Goal: Task Accomplishment & Management: Complete application form

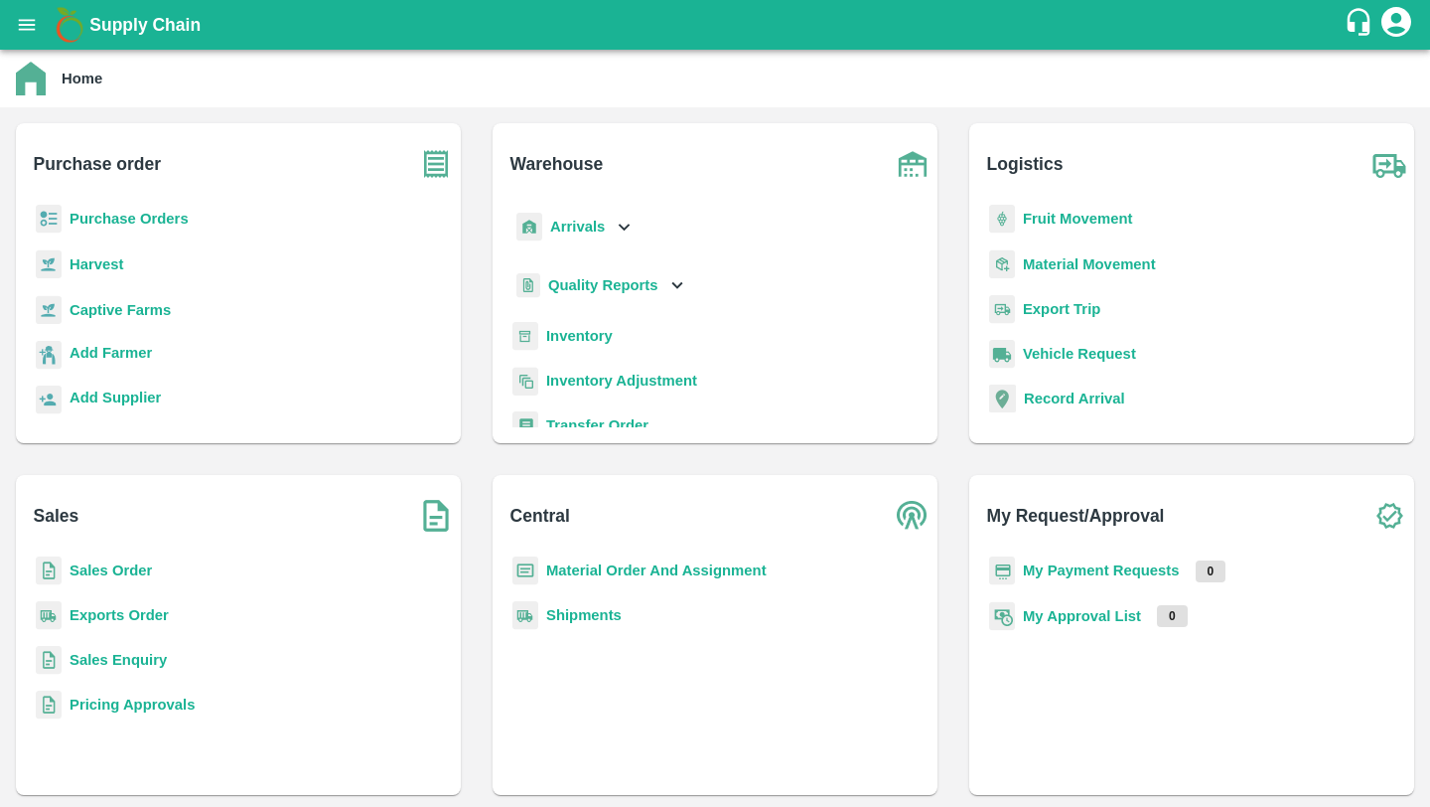
click at [168, 224] on b "Purchase Orders" at bounding box center [129, 219] width 119 height 16
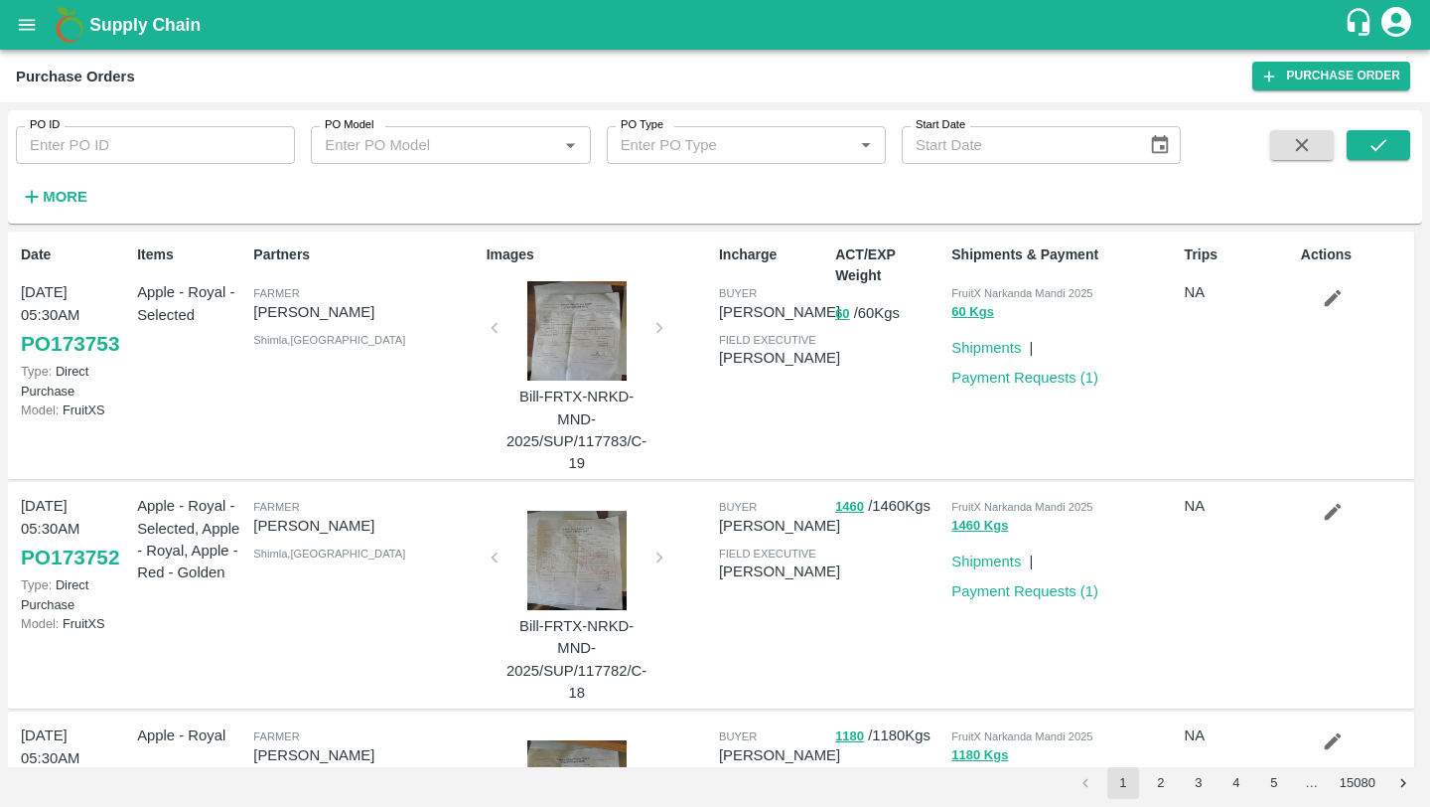
click at [134, 154] on input "PO ID" at bounding box center [155, 145] width 279 height 38
type input "170463"
click at [1360, 151] on button "submit" at bounding box center [1379, 145] width 64 height 30
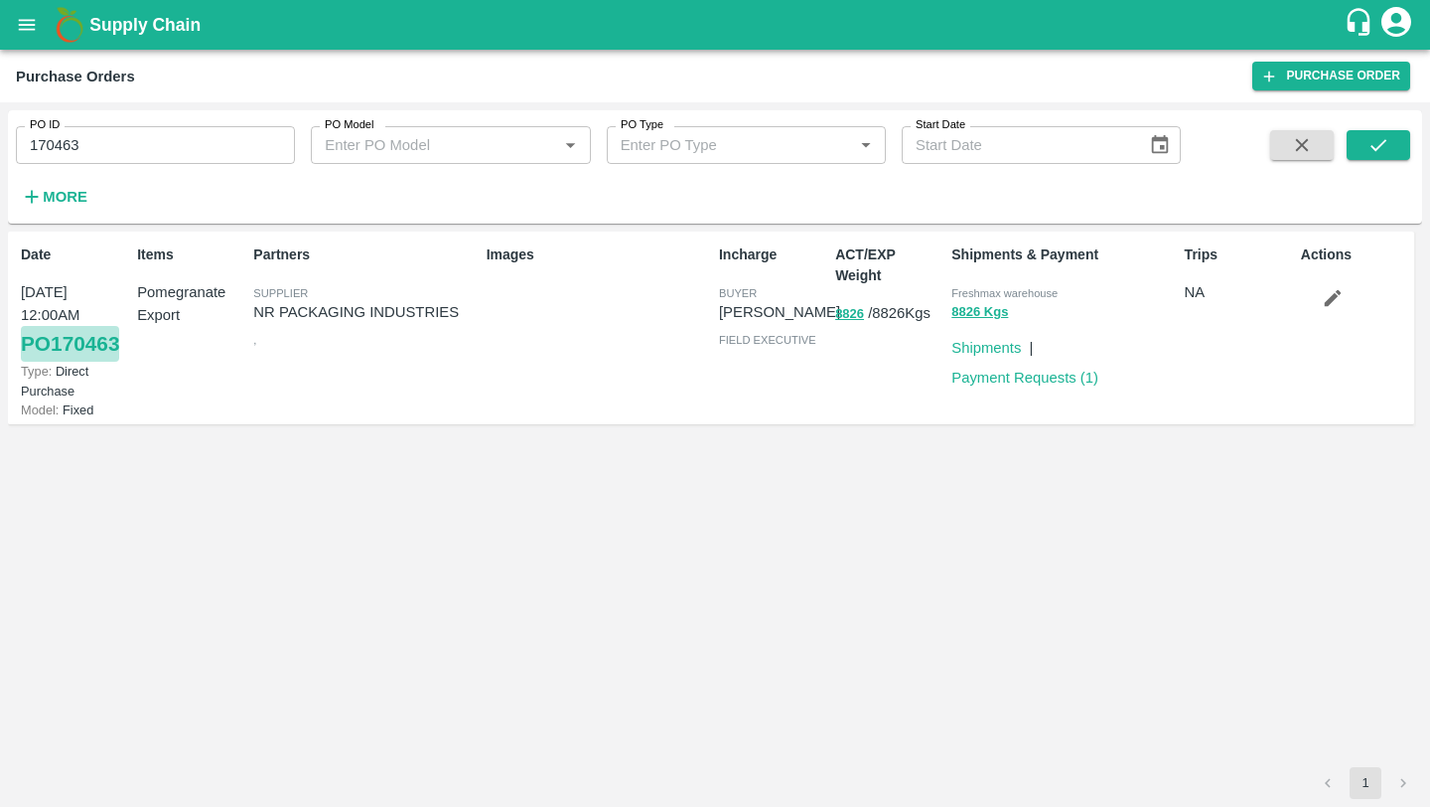
click at [107, 345] on link "PO 170463" at bounding box center [70, 344] width 98 height 36
click at [1002, 354] on link "Shipments" at bounding box center [987, 348] width 70 height 16
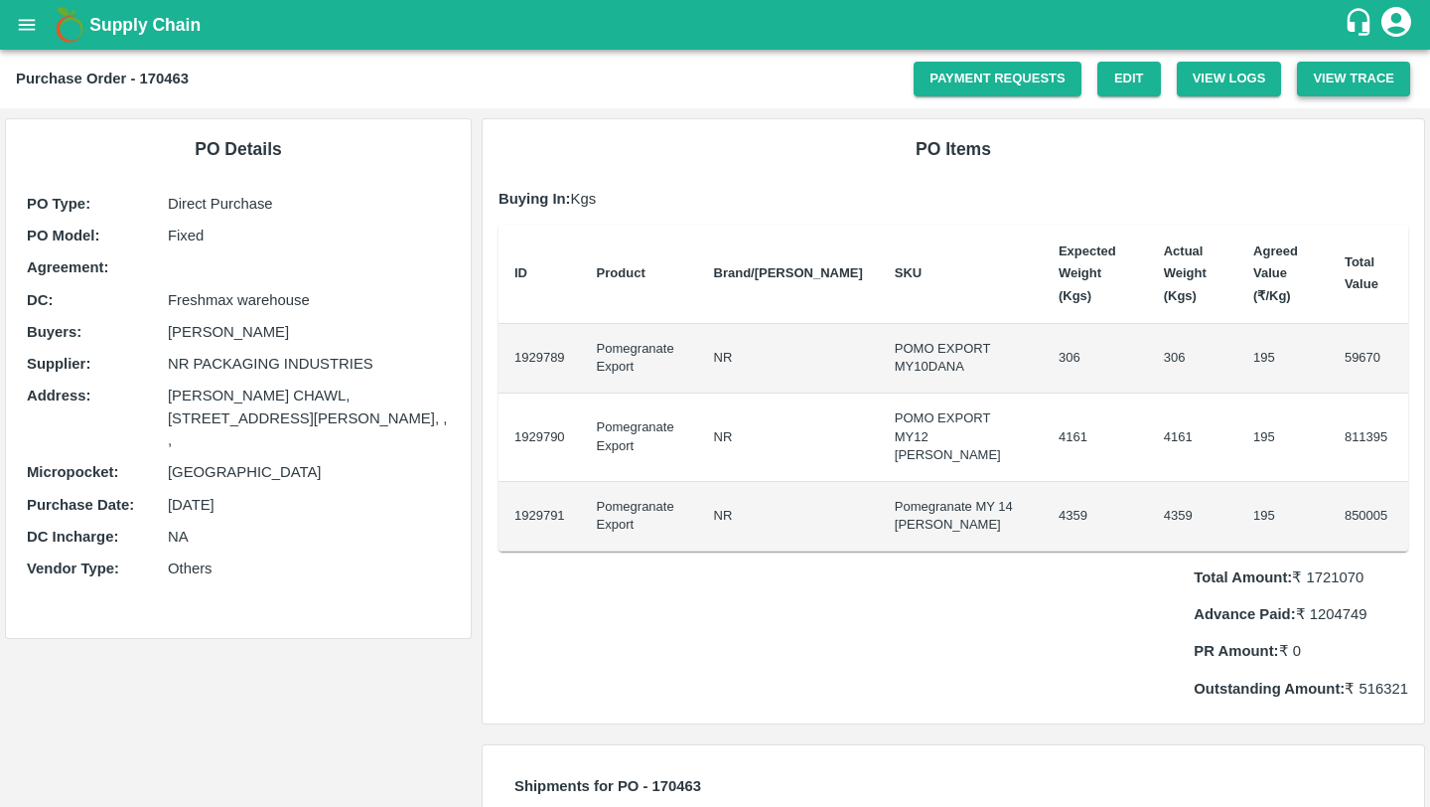
click at [1331, 83] on button "View Trace" at bounding box center [1353, 79] width 113 height 35
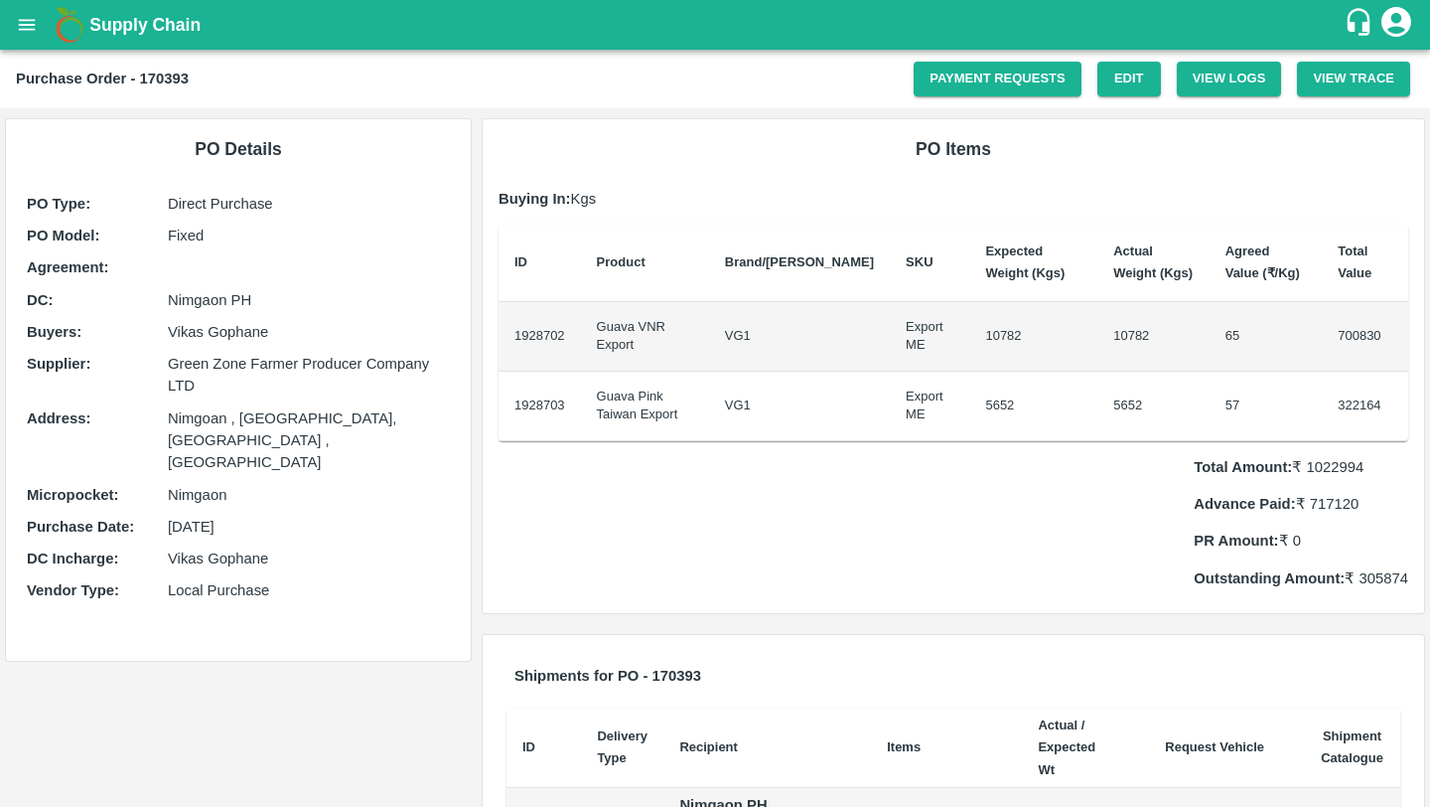
scroll to position [287, 0]
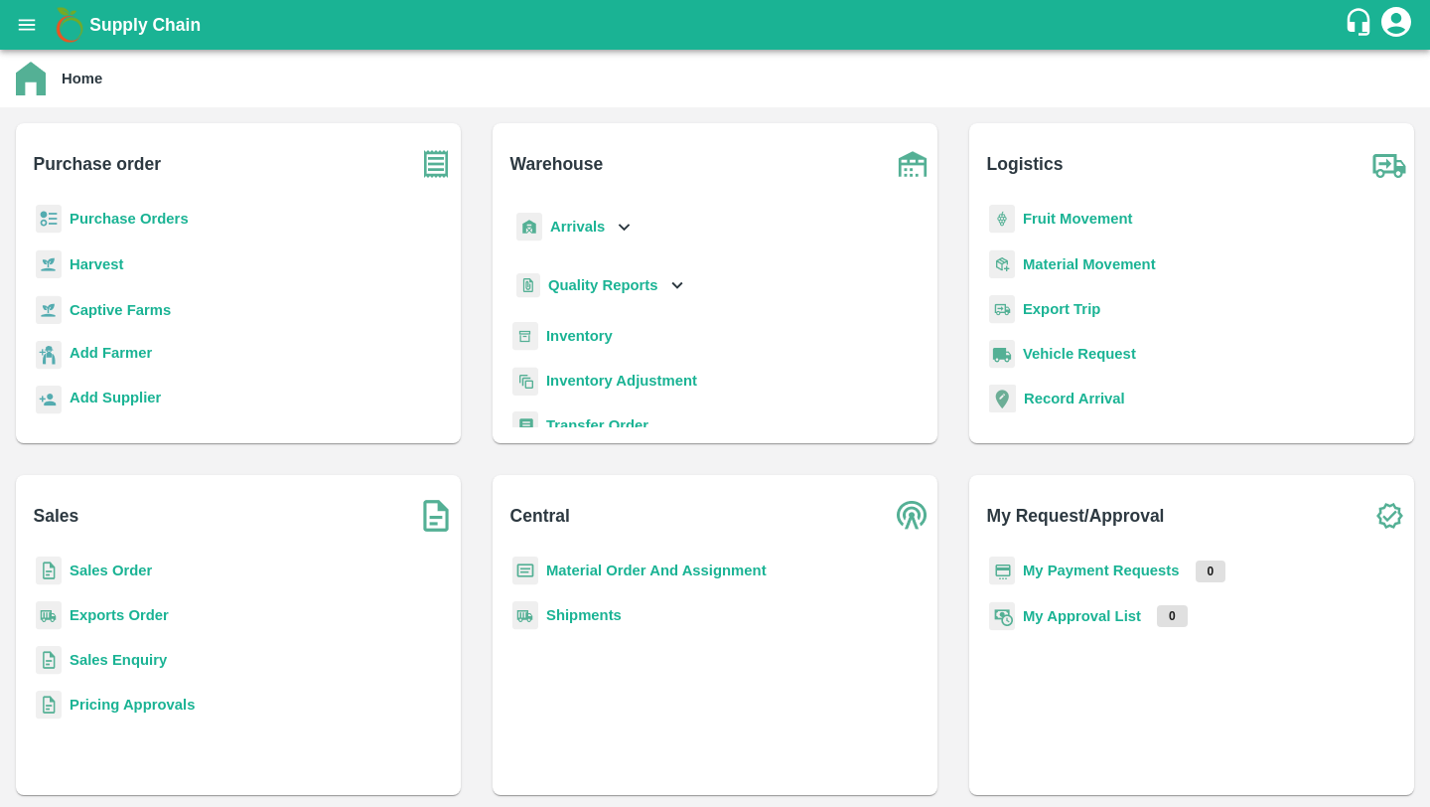
click at [566, 338] on b "Inventory" at bounding box center [579, 336] width 67 height 16
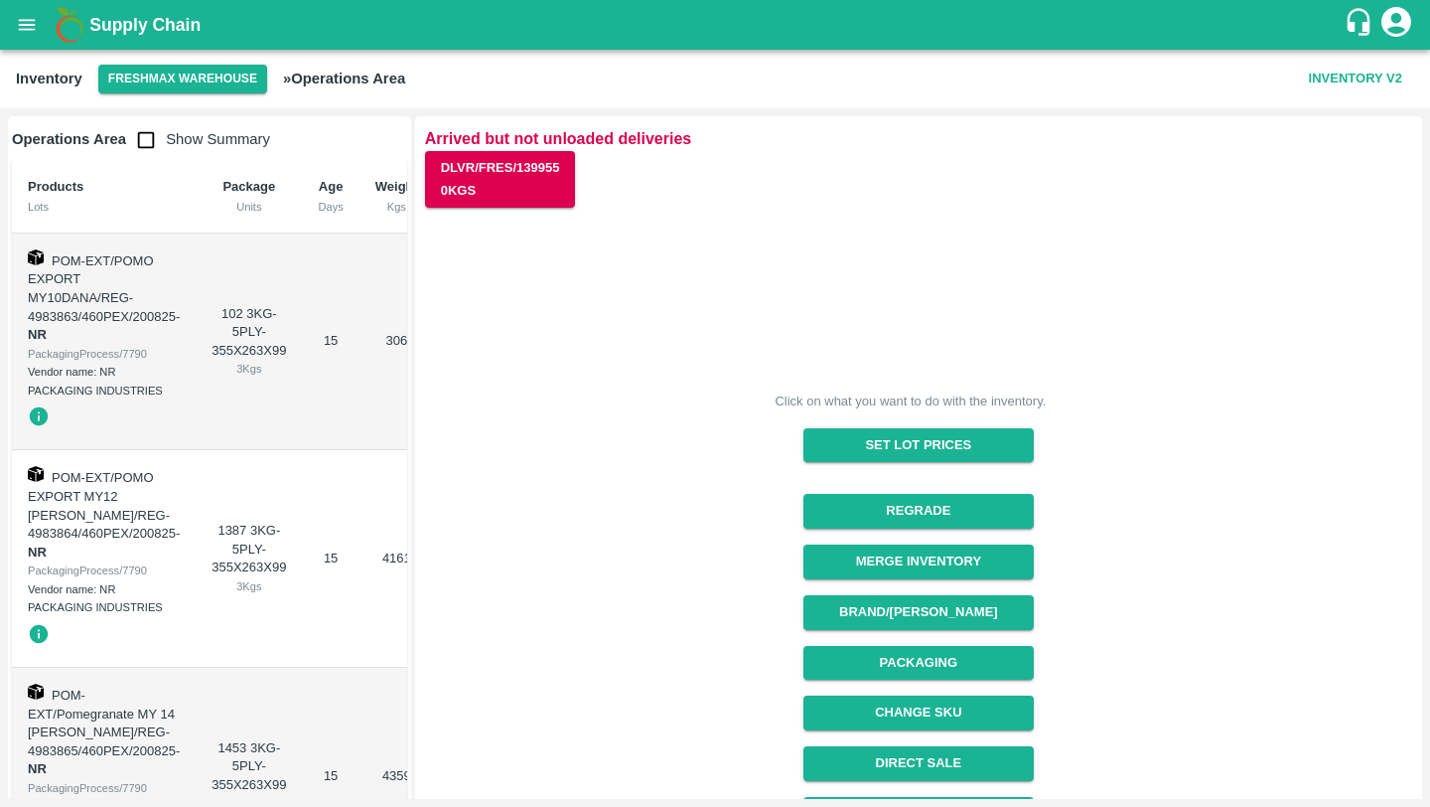
click at [205, 77] on button "Freshmax warehouse" at bounding box center [182, 79] width 169 height 29
click at [251, 86] on button "Freshmax warehouse" at bounding box center [182, 79] width 169 height 29
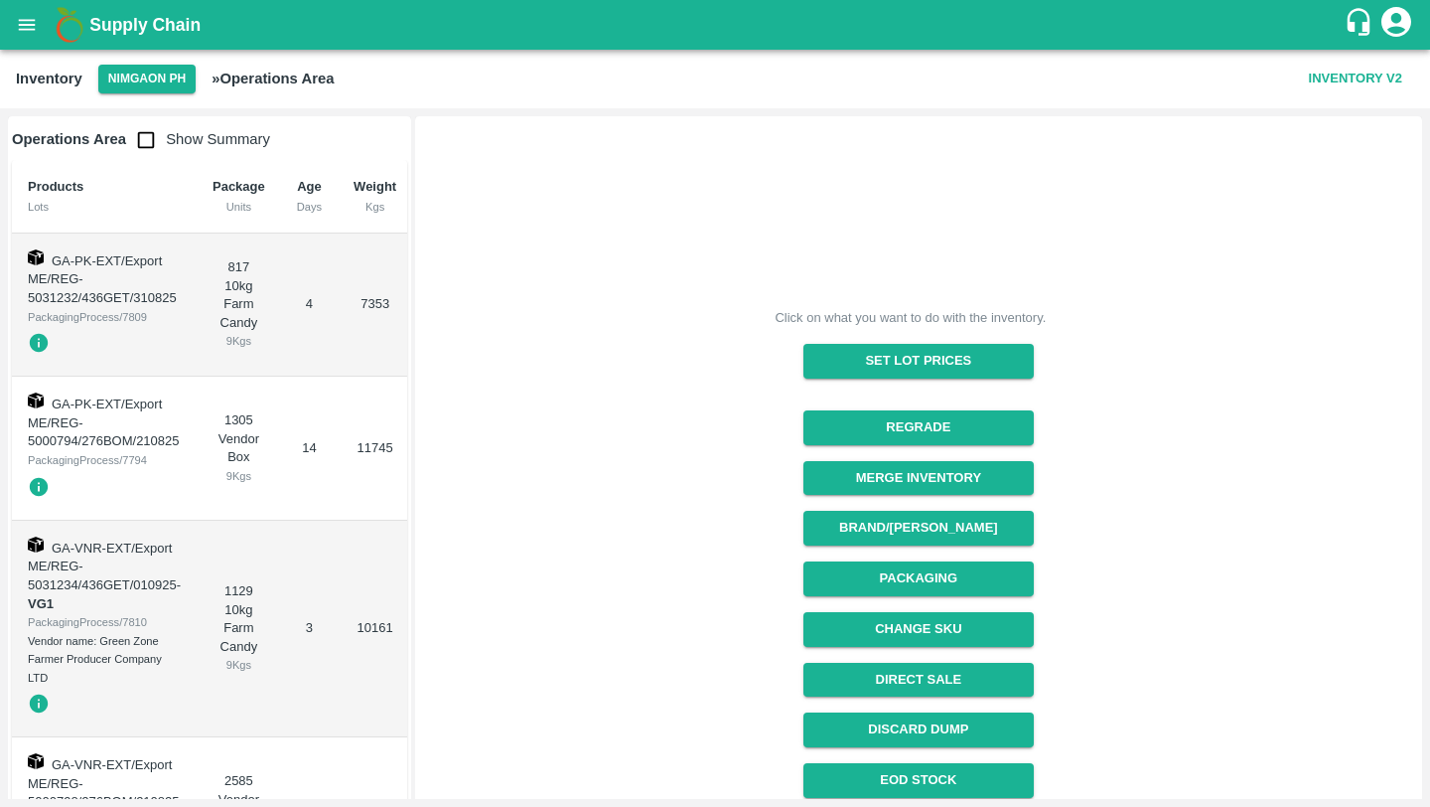
click at [37, 485] on icon "button" at bounding box center [39, 486] width 19 height 19
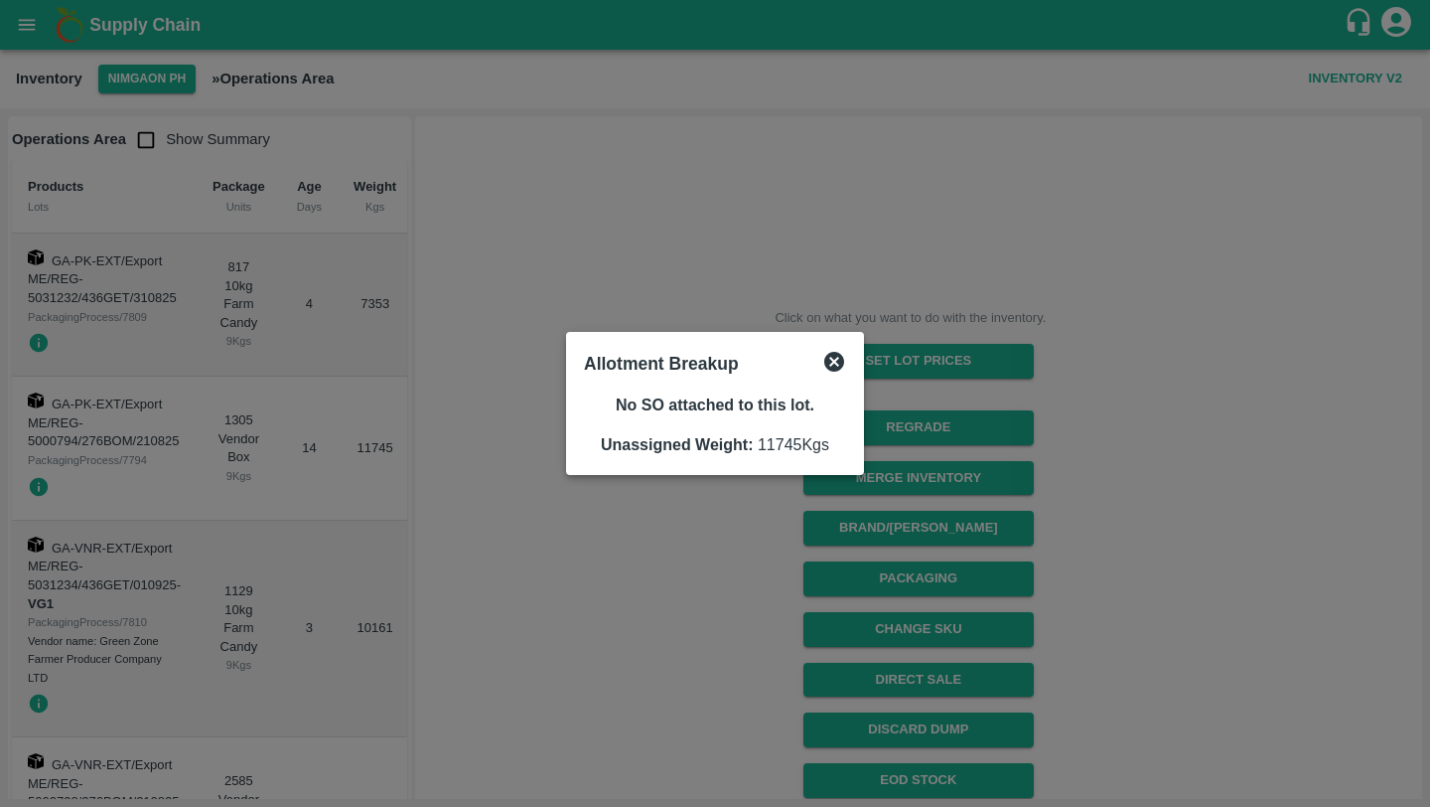
click at [37, 485] on div at bounding box center [715, 403] width 1430 height 807
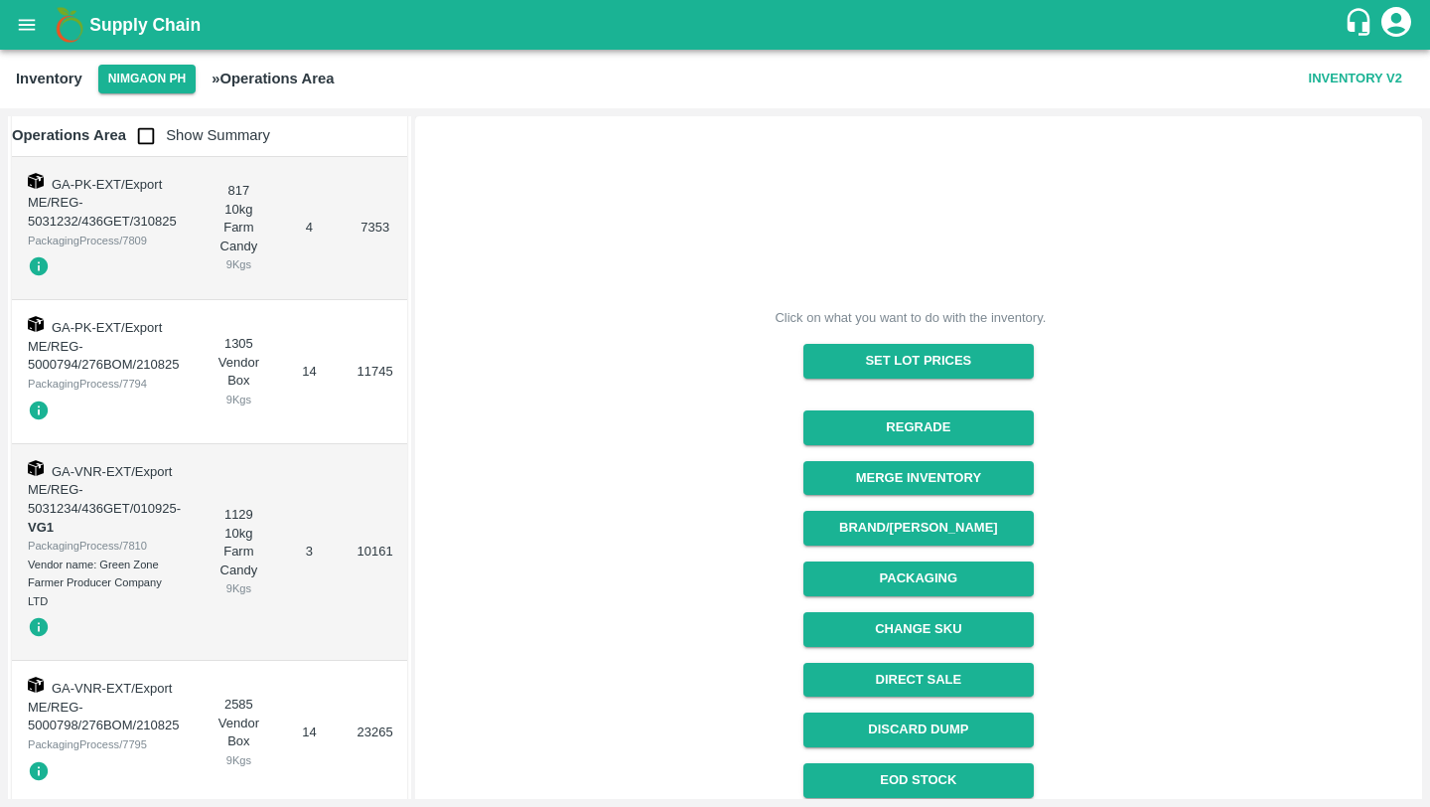
scroll to position [128, 0]
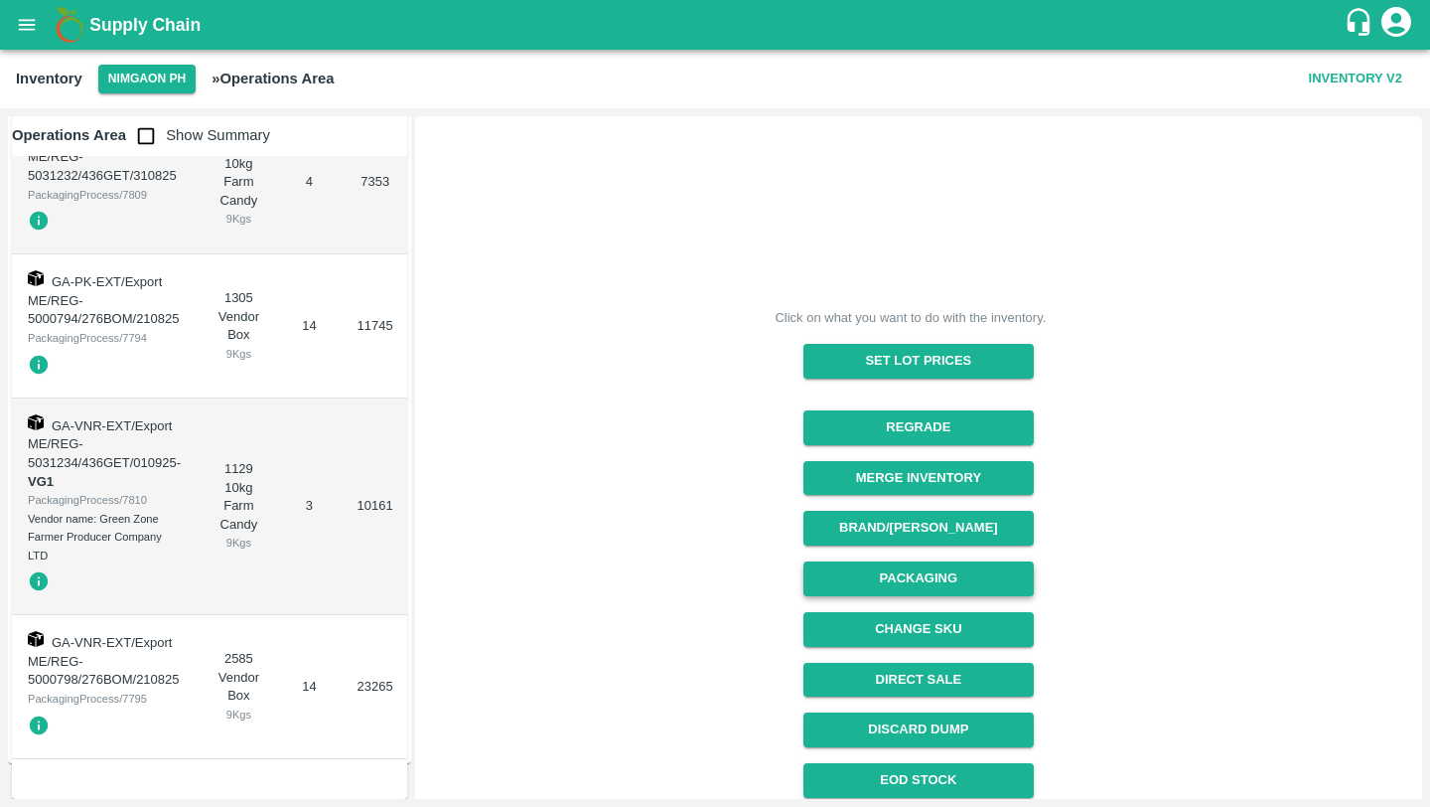
click at [945, 563] on button "Packaging" at bounding box center [918, 578] width 229 height 35
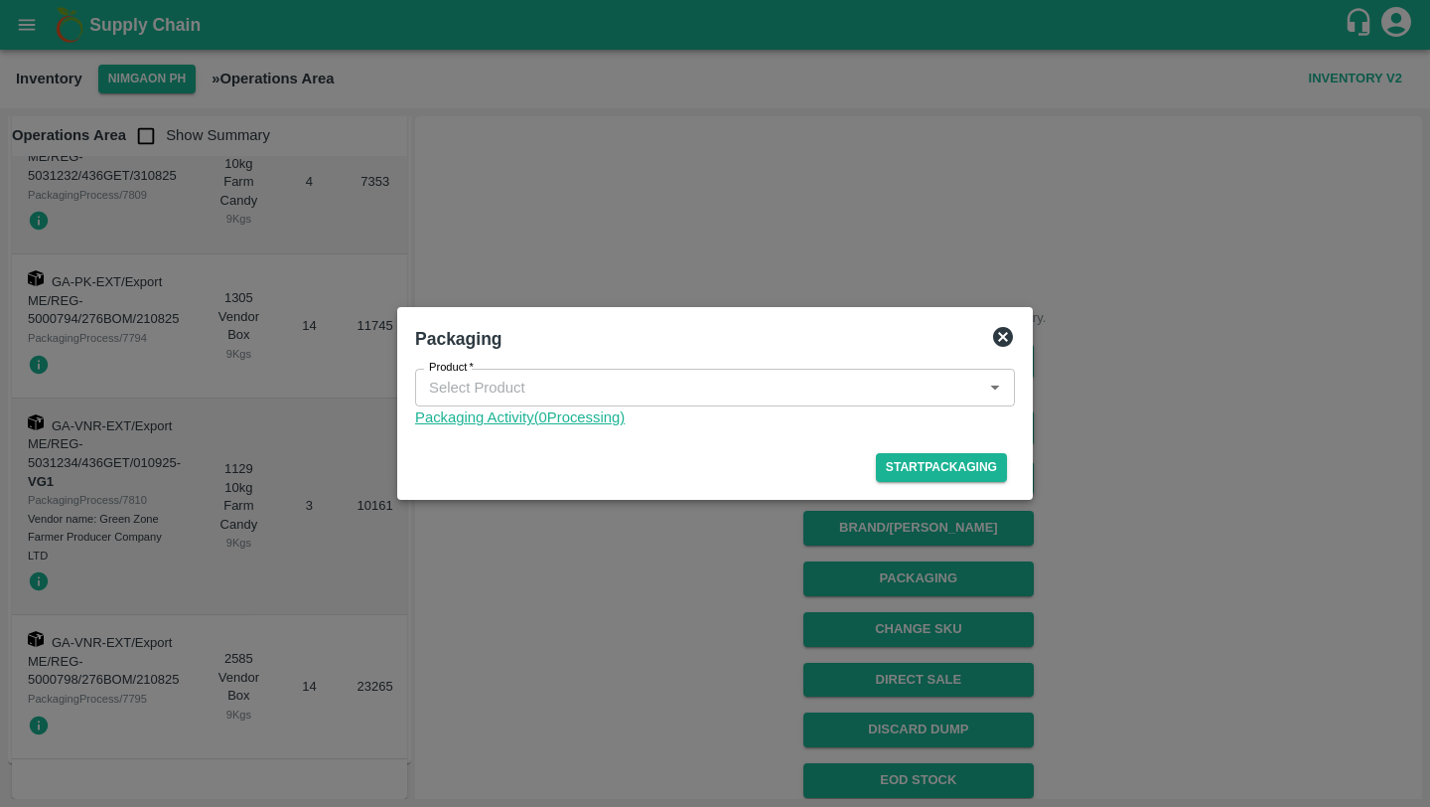
click at [575, 421] on link "Packaging Activity( 0 Processing)" at bounding box center [715, 417] width 600 height 22
click at [90, 326] on div at bounding box center [715, 403] width 1430 height 807
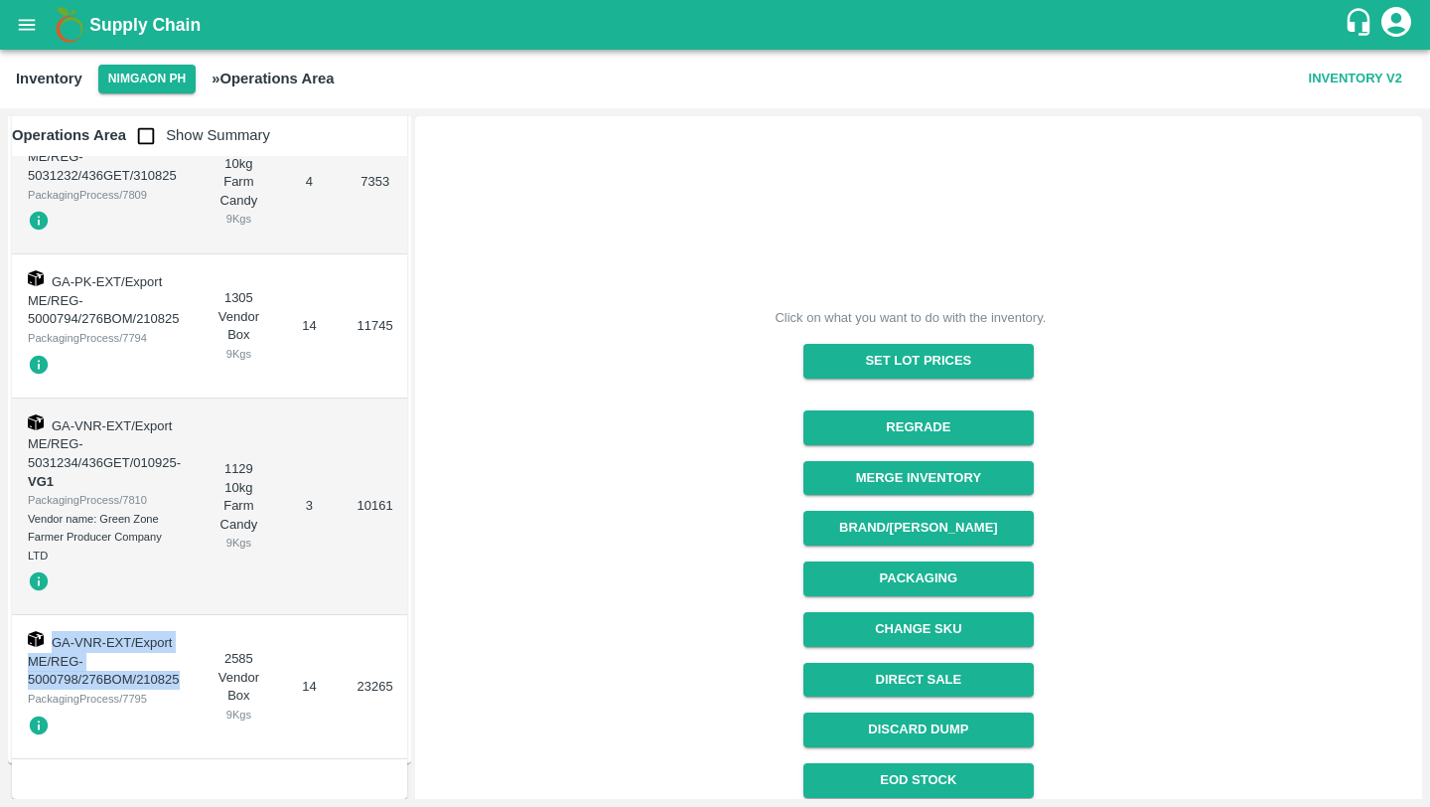
drag, startPoint x: 181, startPoint y: 671, endPoint x: 42, endPoint y: 641, distance: 142.4
click at [42, 641] on td "GA-VNR-EXT/Export ME/REG-5000798/276BOM/210825 PackagingProcess/7795" at bounding box center [104, 687] width 185 height 144
copy span "GA-VNR-EXT/Export ME/REG-5000798/276BOM/210825"
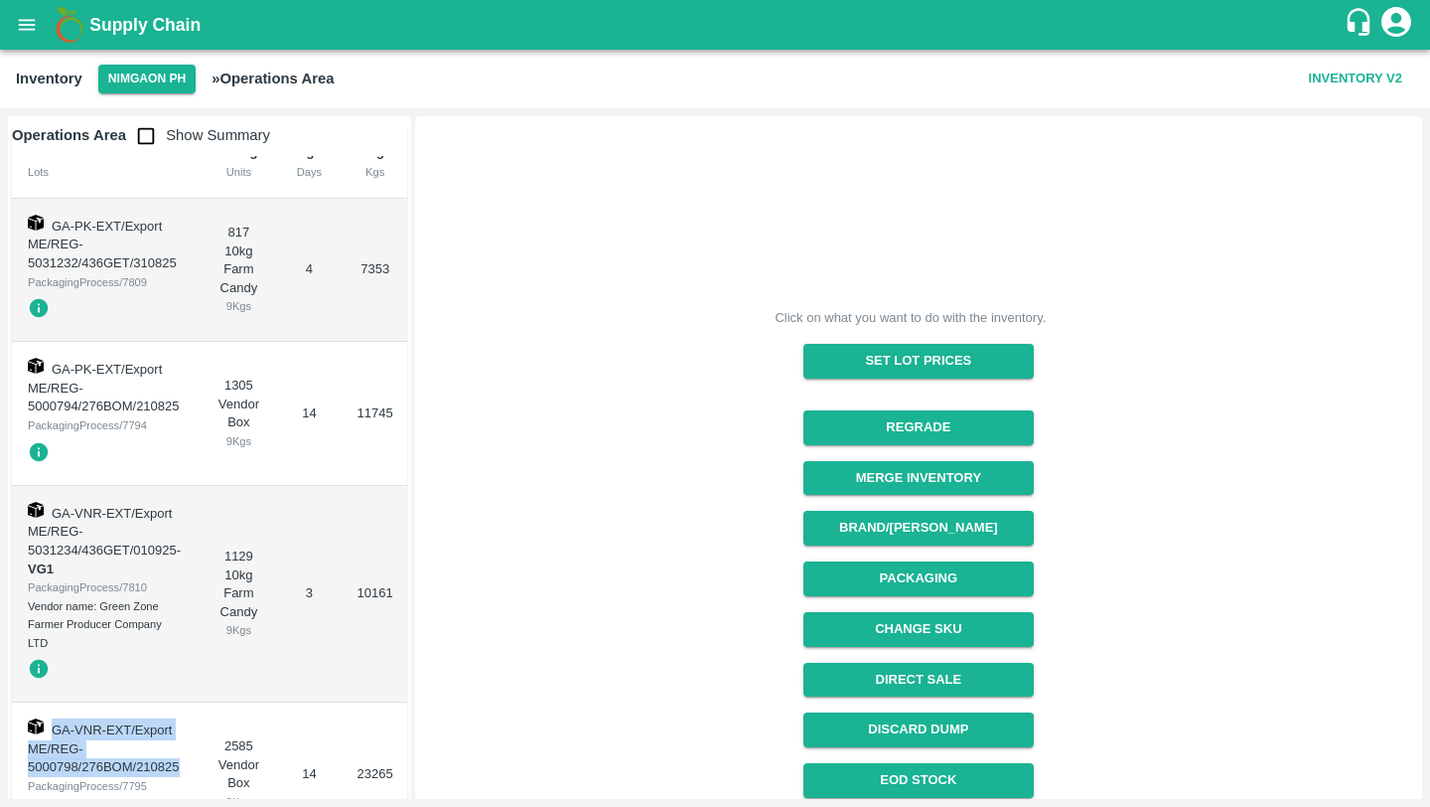
scroll to position [34, 0]
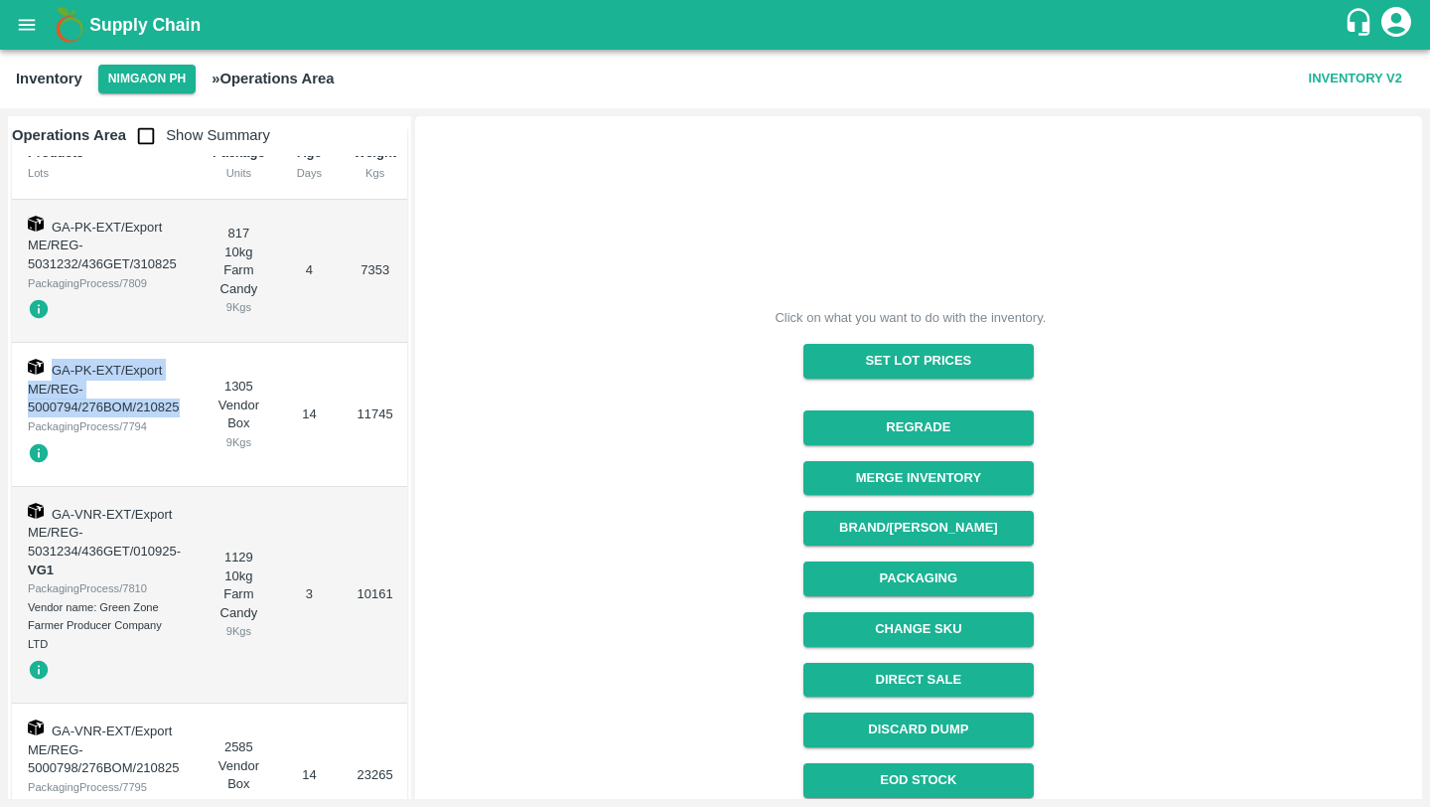
drag, startPoint x: 192, startPoint y: 407, endPoint x: 50, endPoint y: 375, distance: 145.6
click at [50, 375] on td "GA-PK-EXT/Export ME/REG-5000794/276BOM/210825 PackagingProcess/7794" at bounding box center [104, 415] width 185 height 144
copy span "GA-PK-EXT/Export ME/REG-5000794/276BOM/210825"
click at [608, 271] on div "Click on what you want to do with the inventory. Set Lot Prices Regrade Merge I…" at bounding box center [910, 529] width 1003 height 838
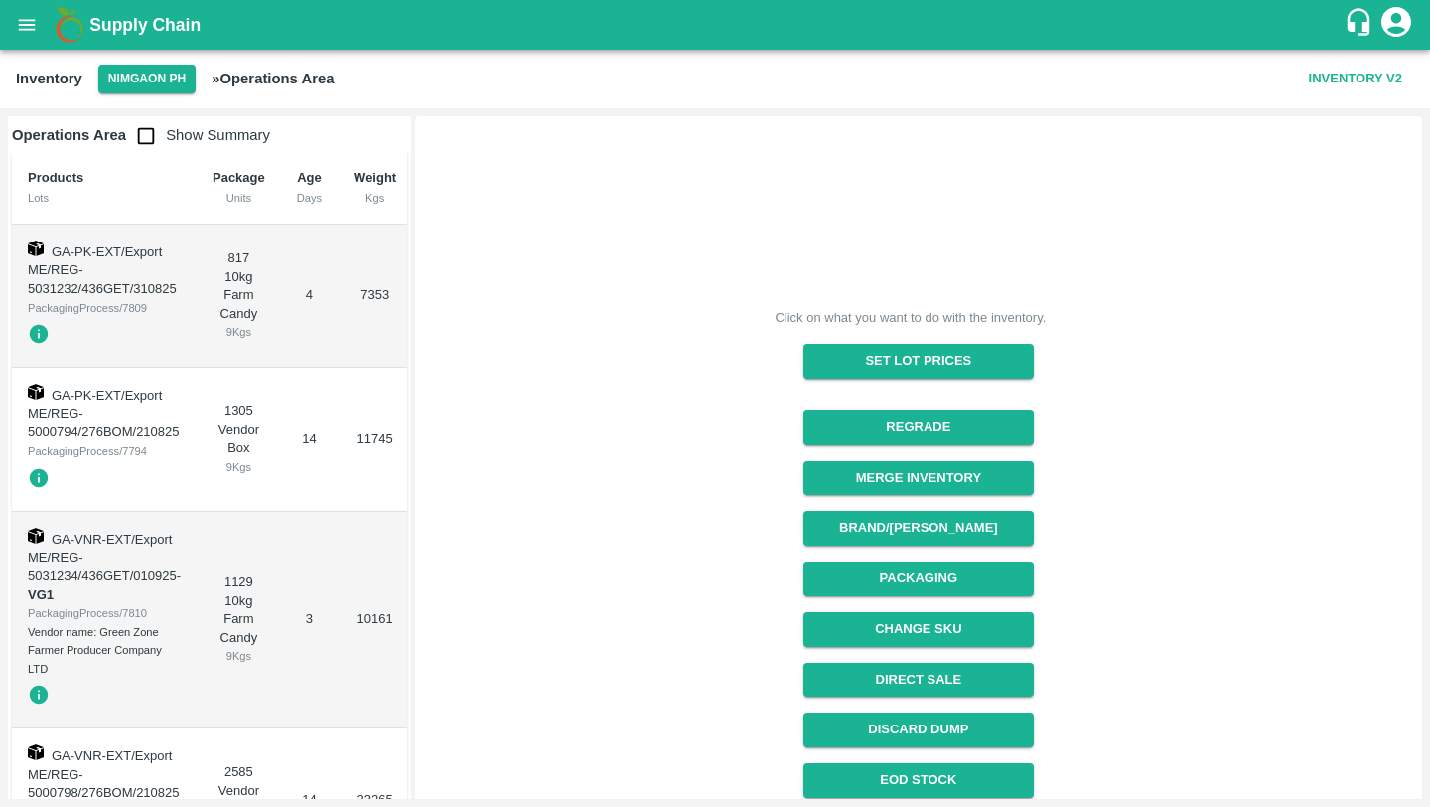
scroll to position [6, 0]
click at [226, 419] on div "1305 Vendor Box 9 Kgs" at bounding box center [239, 442] width 53 height 74
click at [229, 414] on div "1305 Vendor Box 9 Kgs" at bounding box center [239, 442] width 53 height 74
copy div "1305"
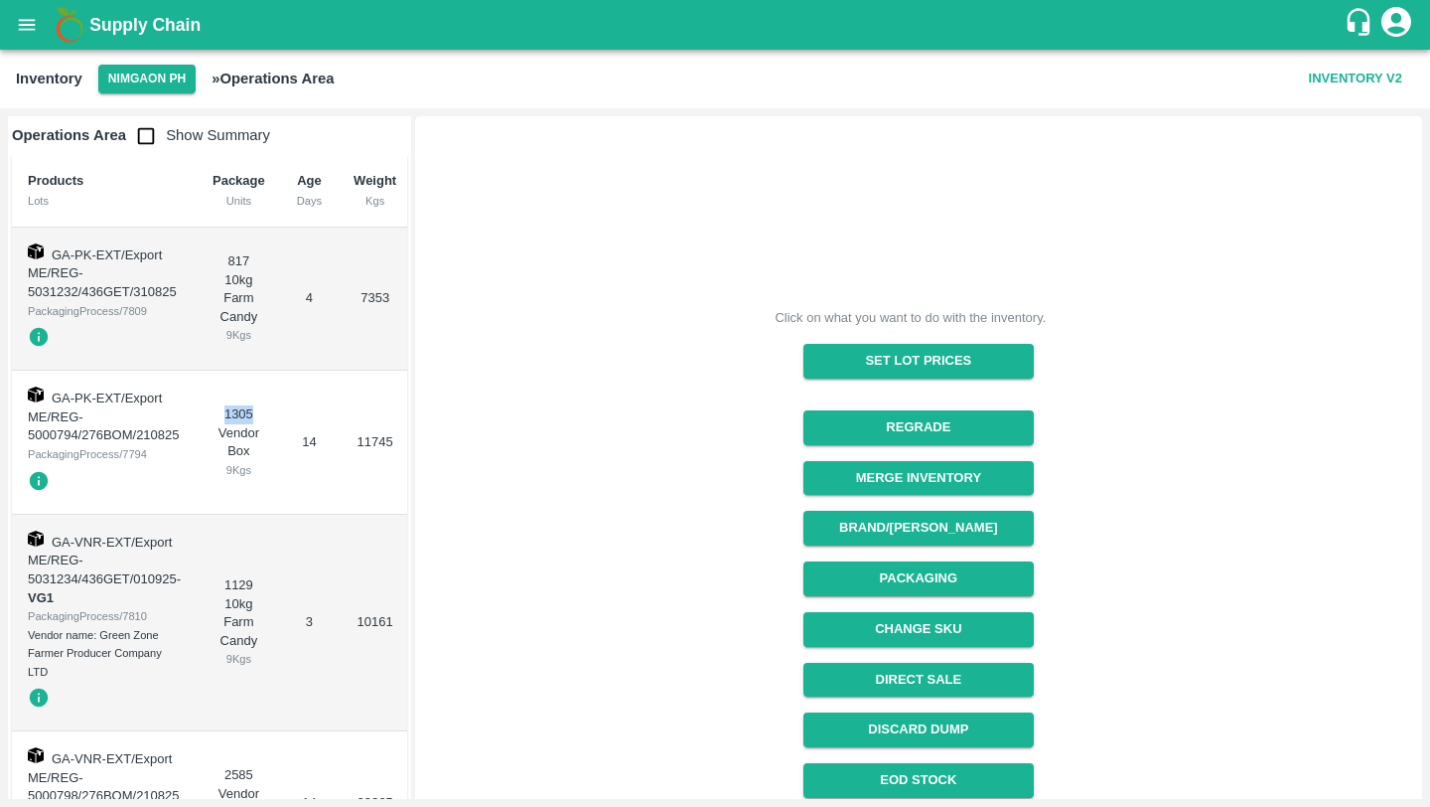
scroll to position [0, 0]
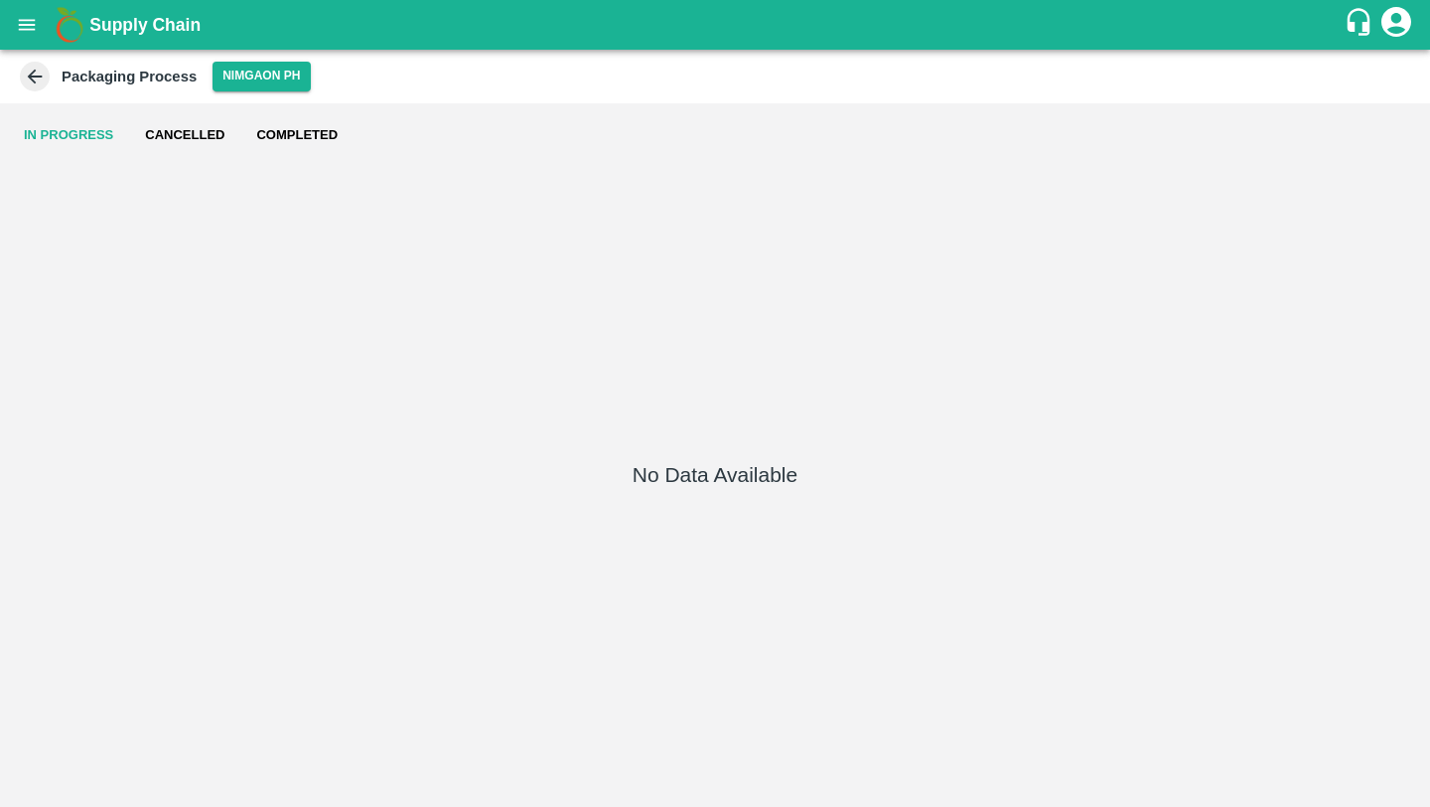
click at [325, 135] on button "Completed" at bounding box center [296, 135] width 113 height 48
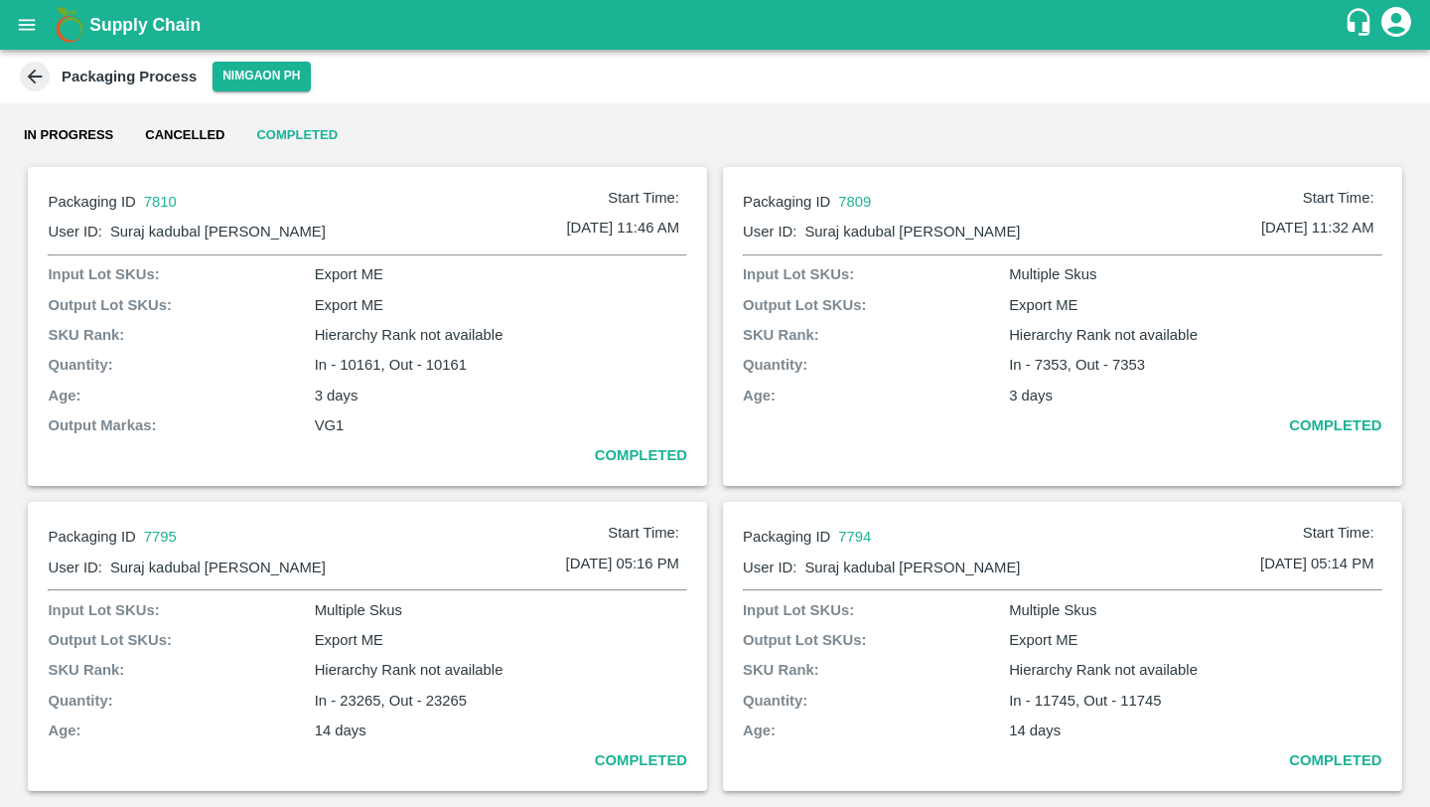
click at [44, 74] on icon at bounding box center [35, 77] width 22 height 22
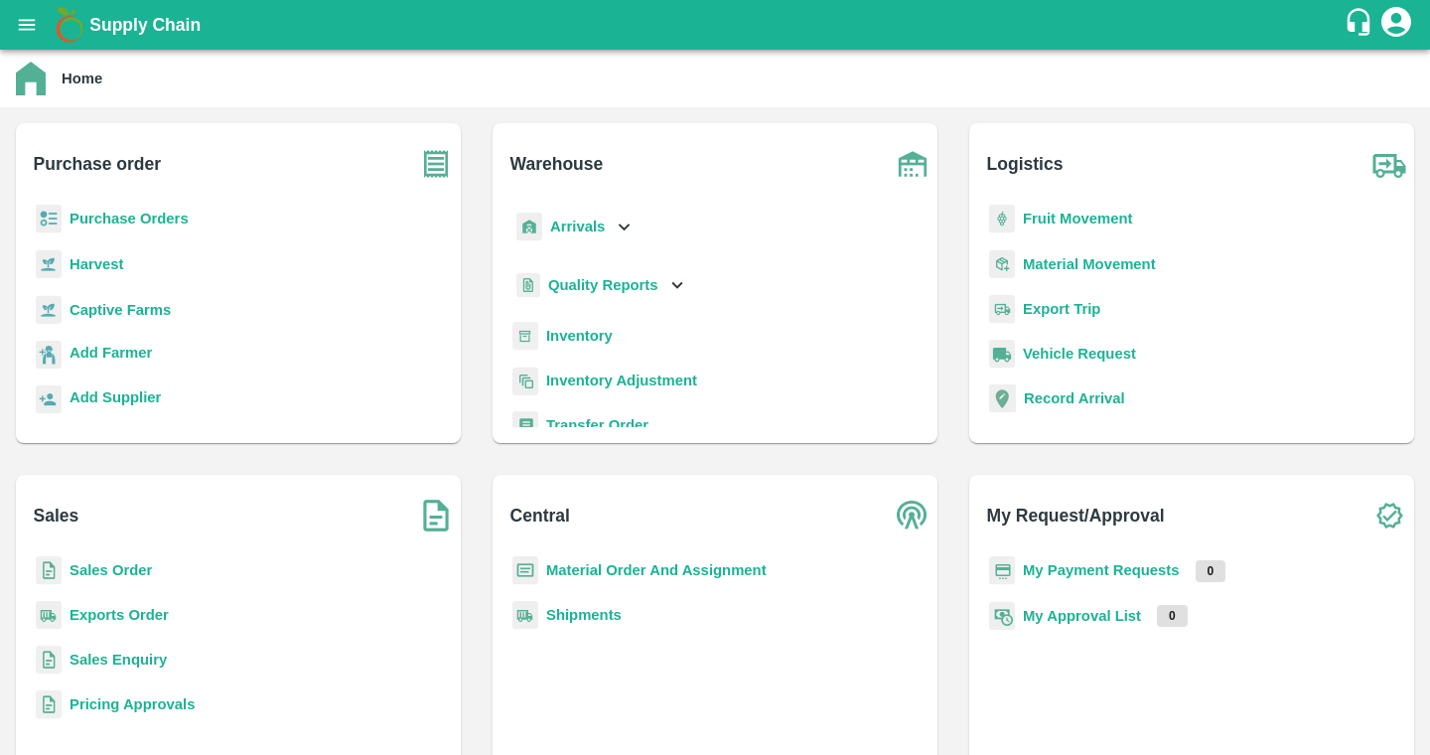
click at [125, 212] on b "Purchase Orders" at bounding box center [129, 219] width 119 height 16
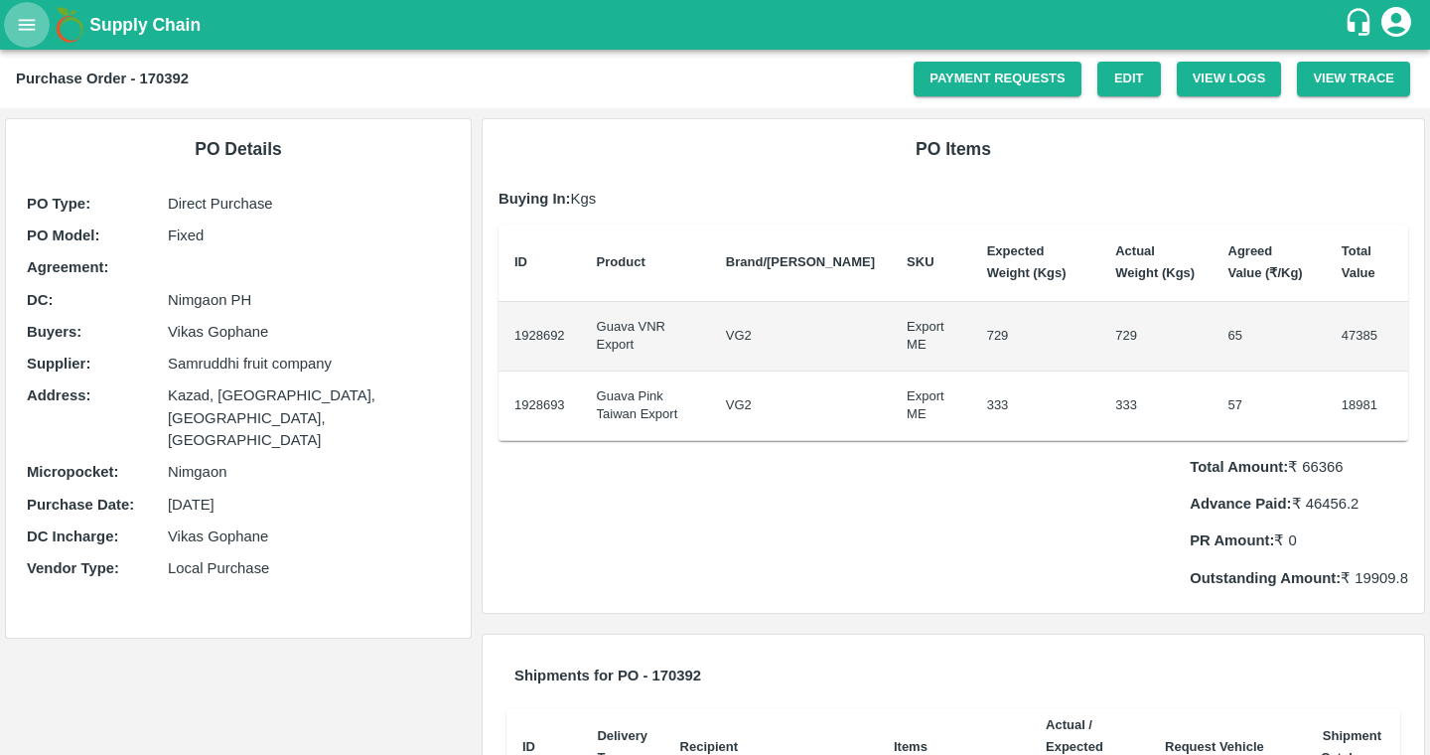
click at [42, 35] on button "open drawer" at bounding box center [27, 25] width 46 height 46
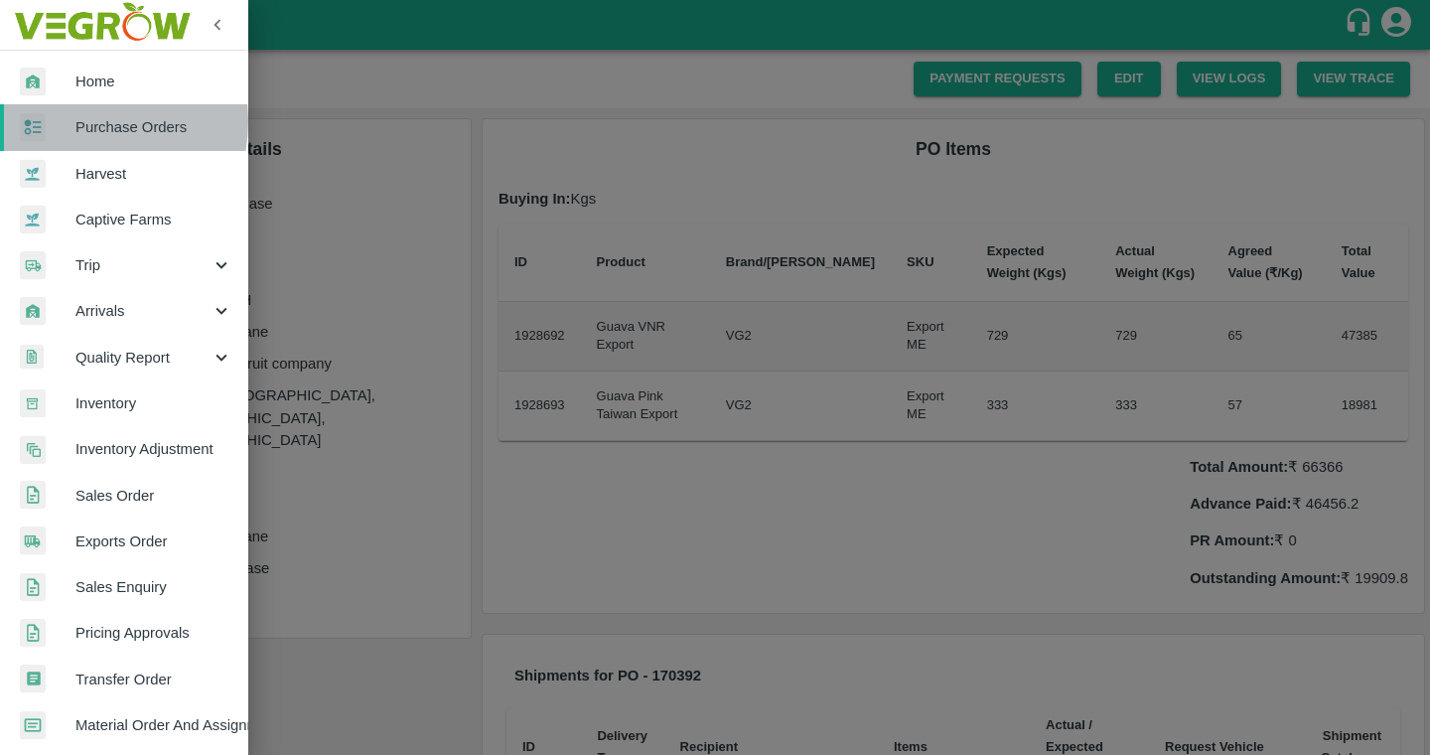
click at [82, 121] on span "Purchase Orders" at bounding box center [153, 127] width 157 height 22
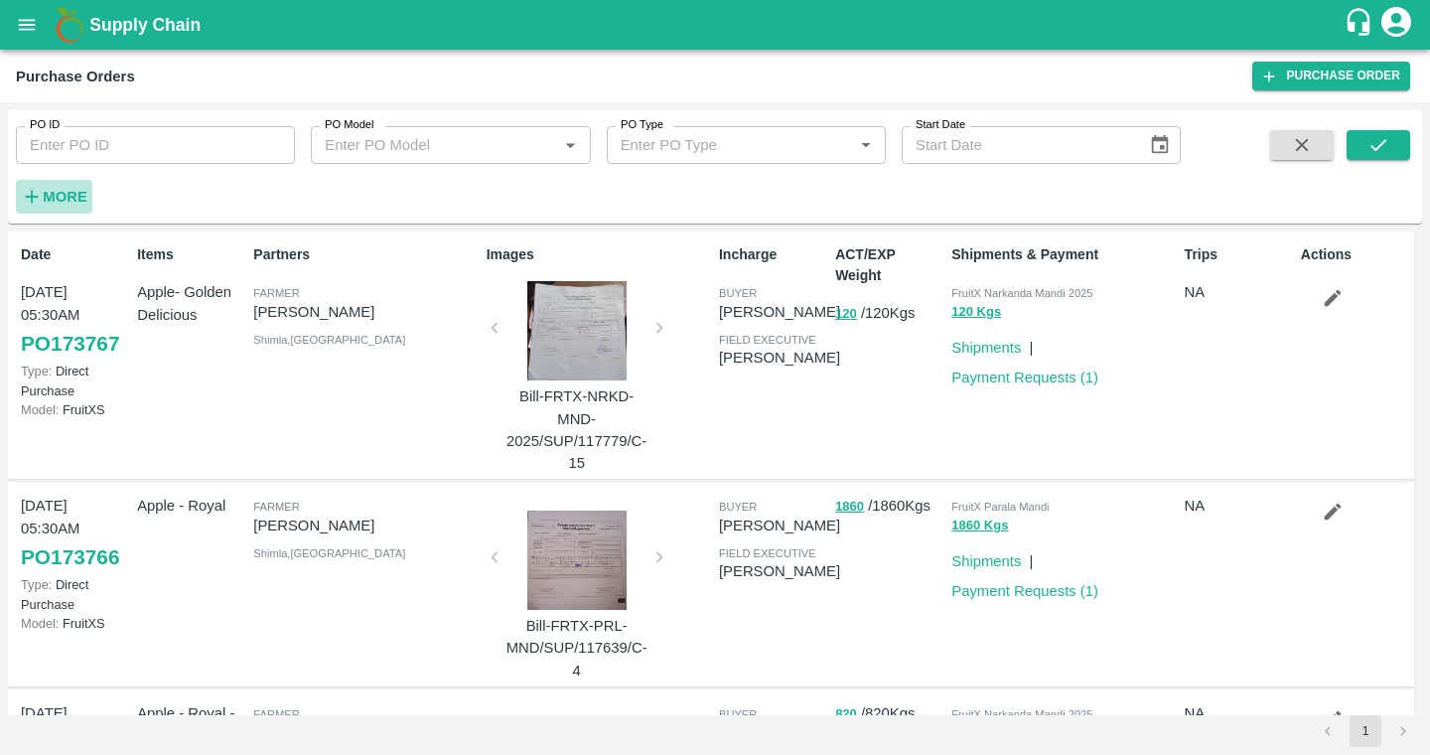
click at [86, 199] on strong "More" at bounding box center [65, 197] width 45 height 16
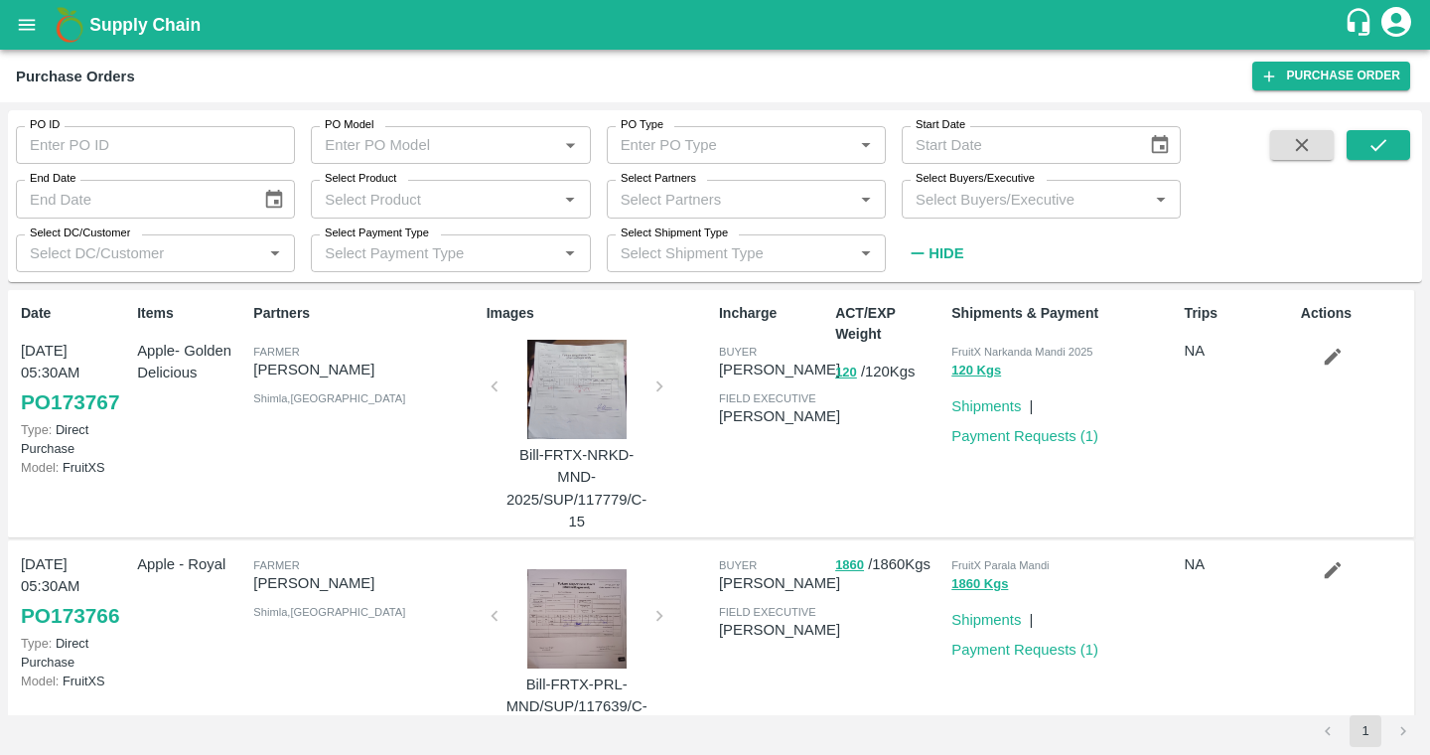
click at [472, 200] on input "Select Product" at bounding box center [434, 199] width 234 height 26
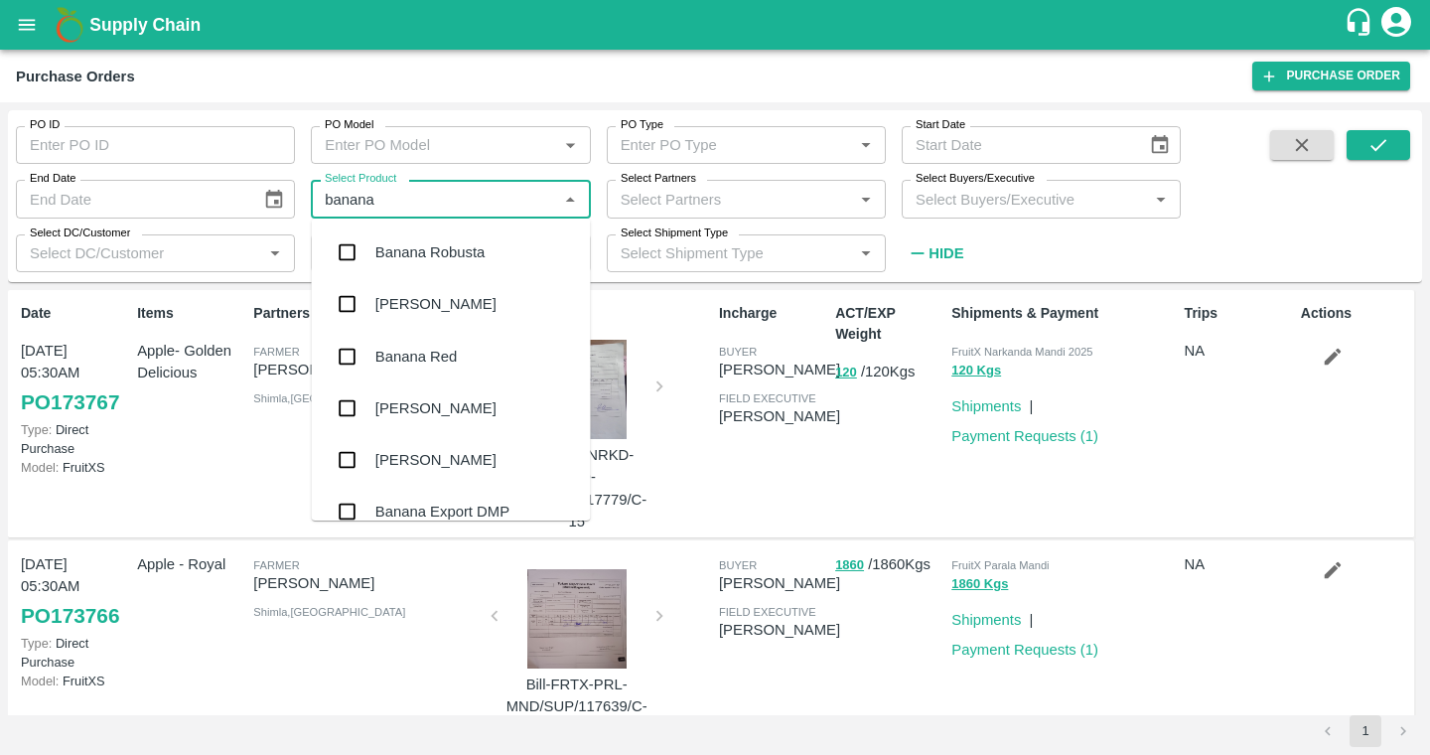
type input "banana e"
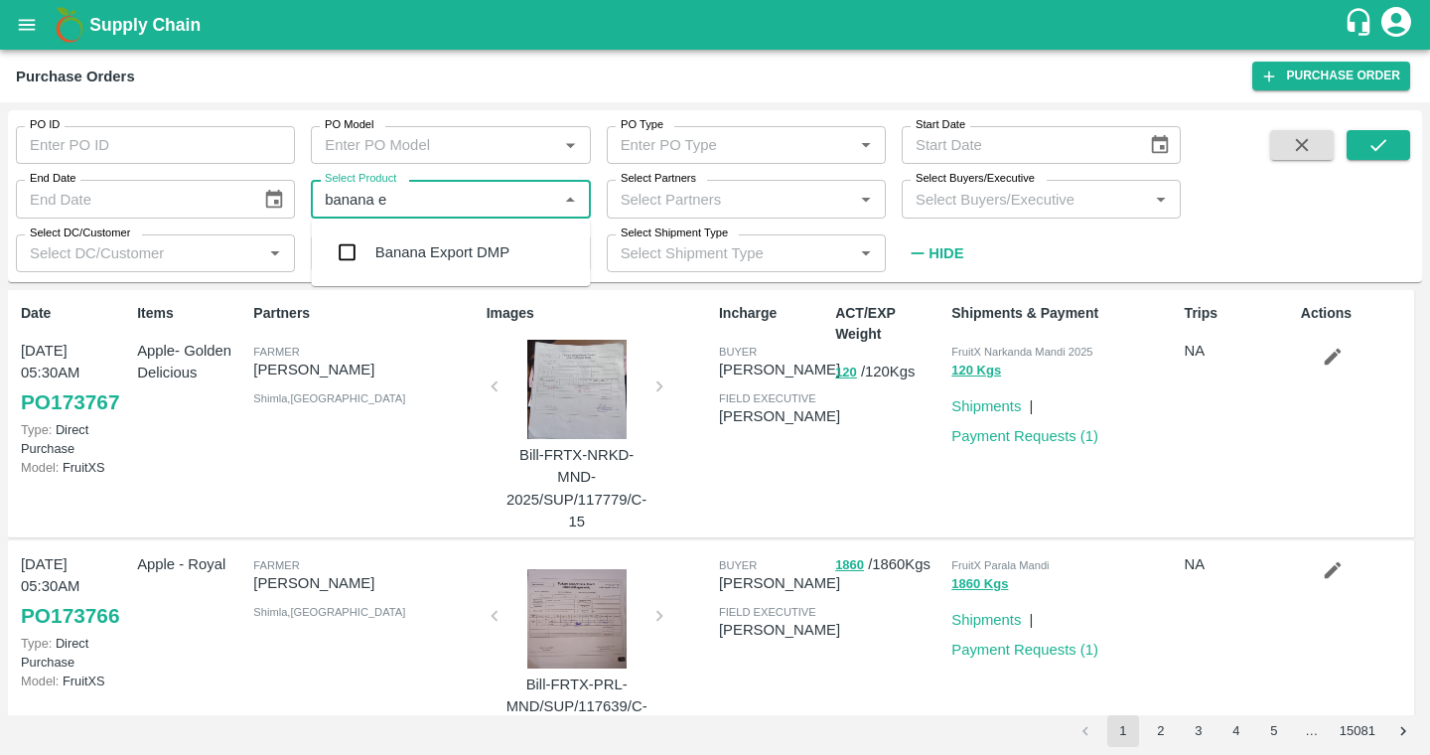
click at [487, 205] on input "Select Product" at bounding box center [434, 199] width 234 height 26
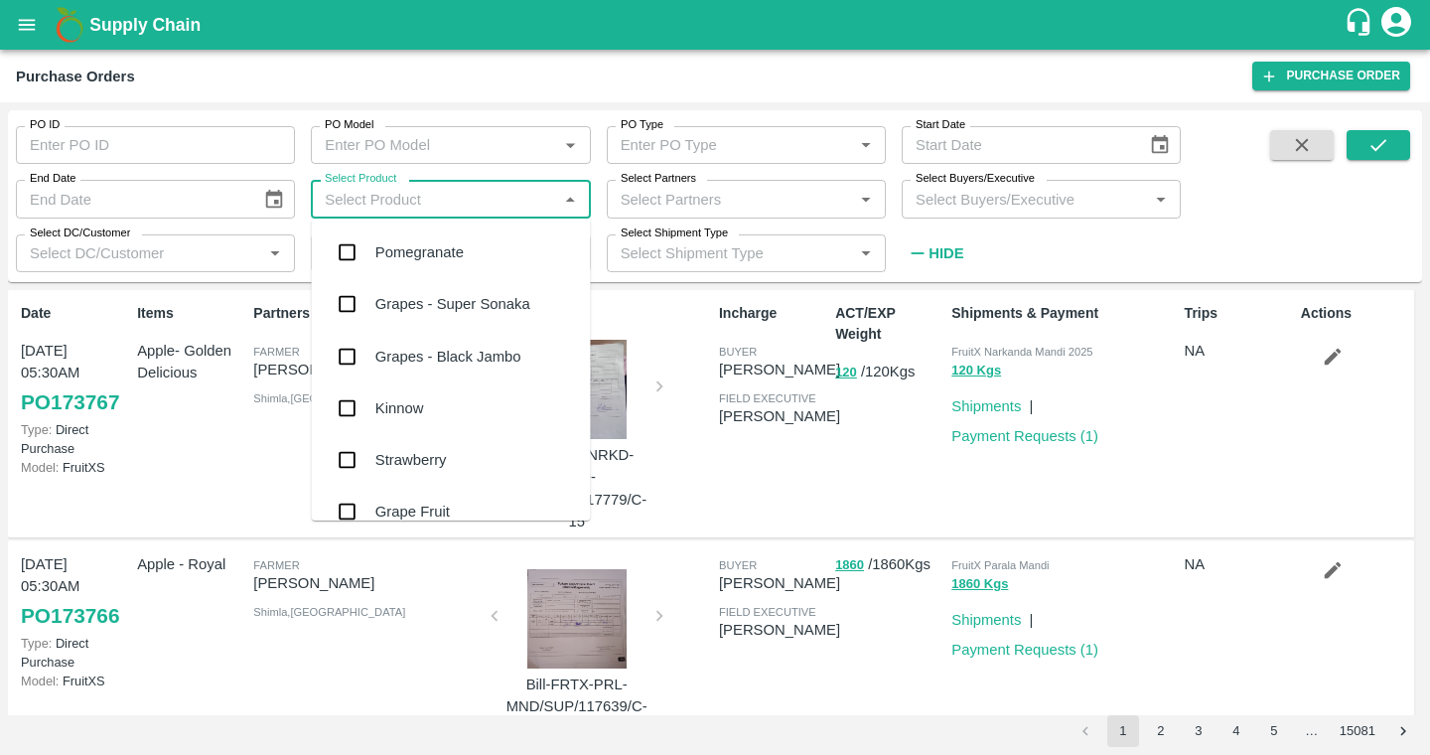
click at [455, 143] on input "PO Model" at bounding box center [434, 145] width 234 height 26
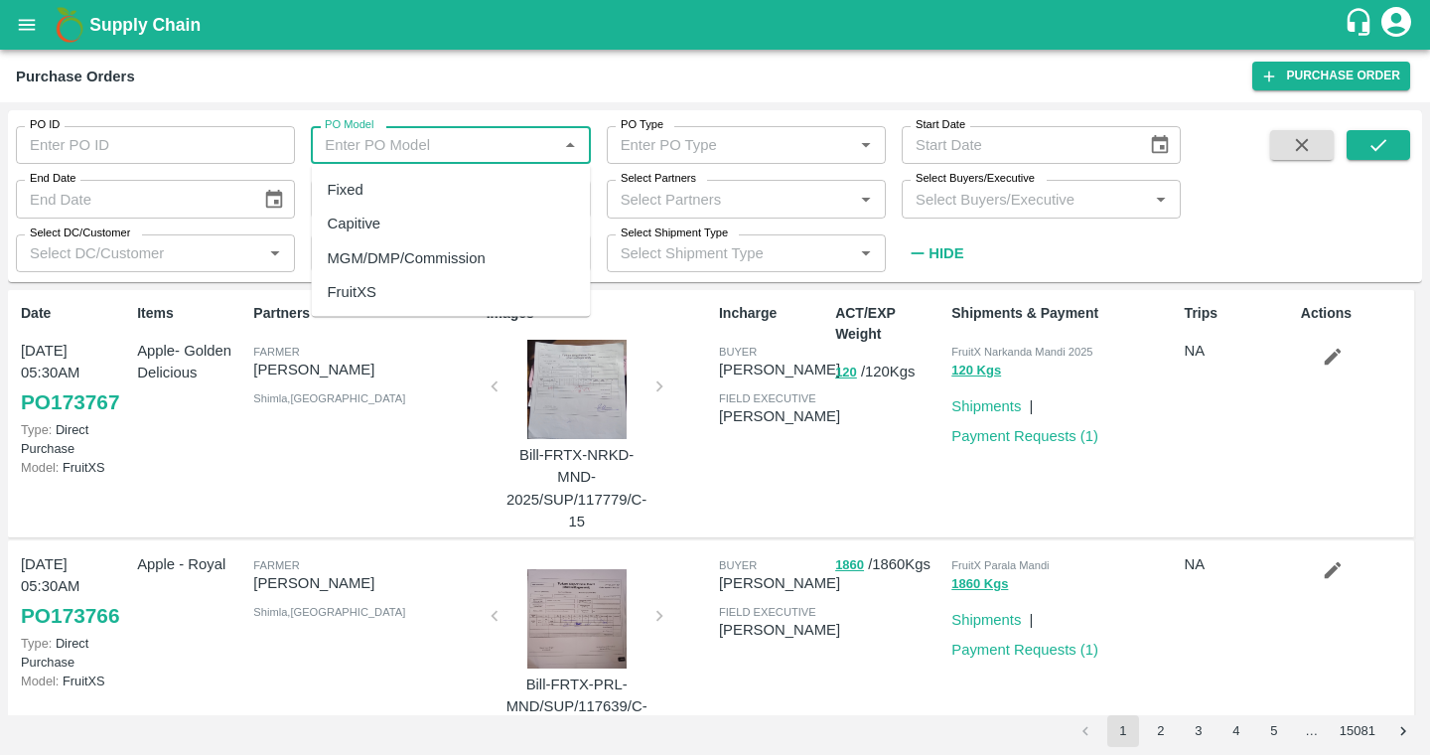
click at [457, 231] on div "Capitive" at bounding box center [451, 224] width 279 height 34
type input "Capitive"
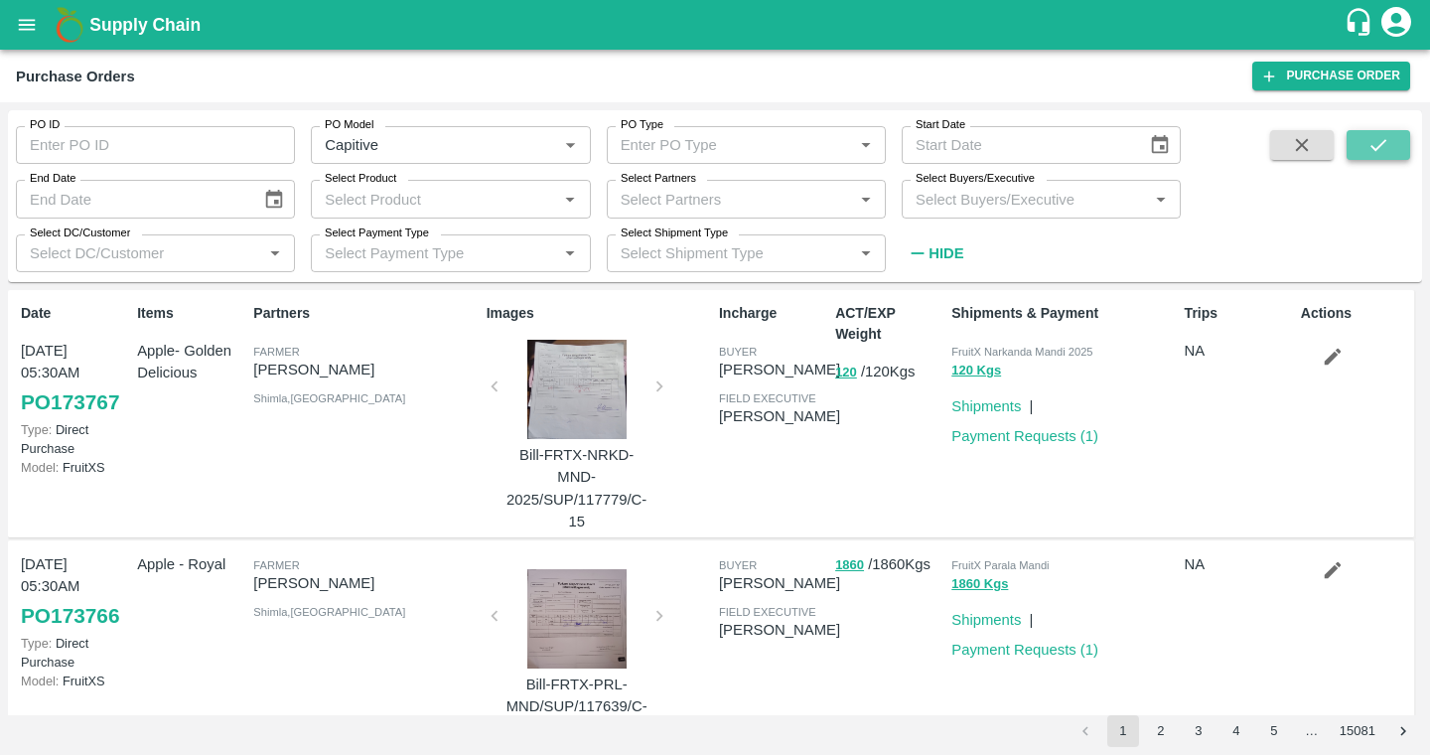
click at [1381, 142] on icon "submit" at bounding box center [1379, 145] width 22 height 22
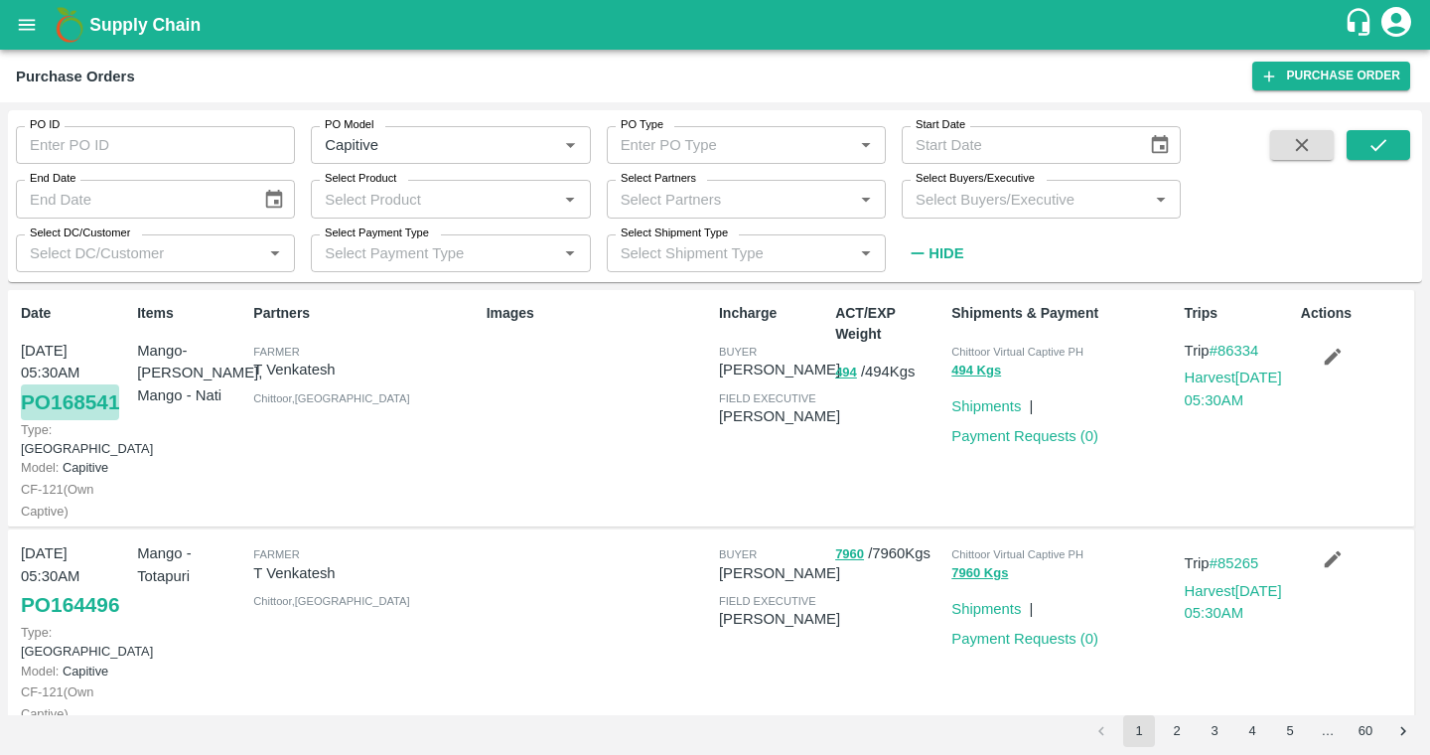
click at [66, 410] on link "PO 168541" at bounding box center [70, 402] width 98 height 36
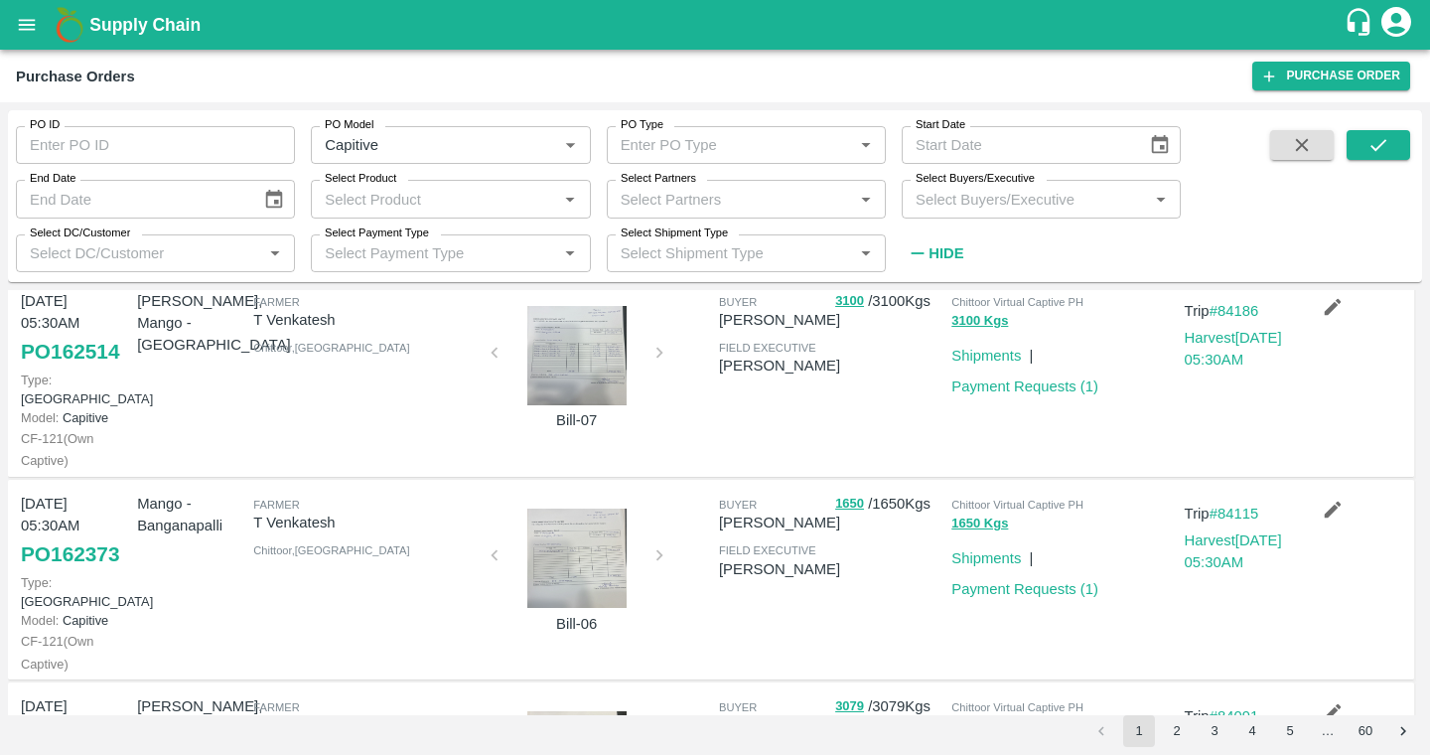
scroll to position [1401, 0]
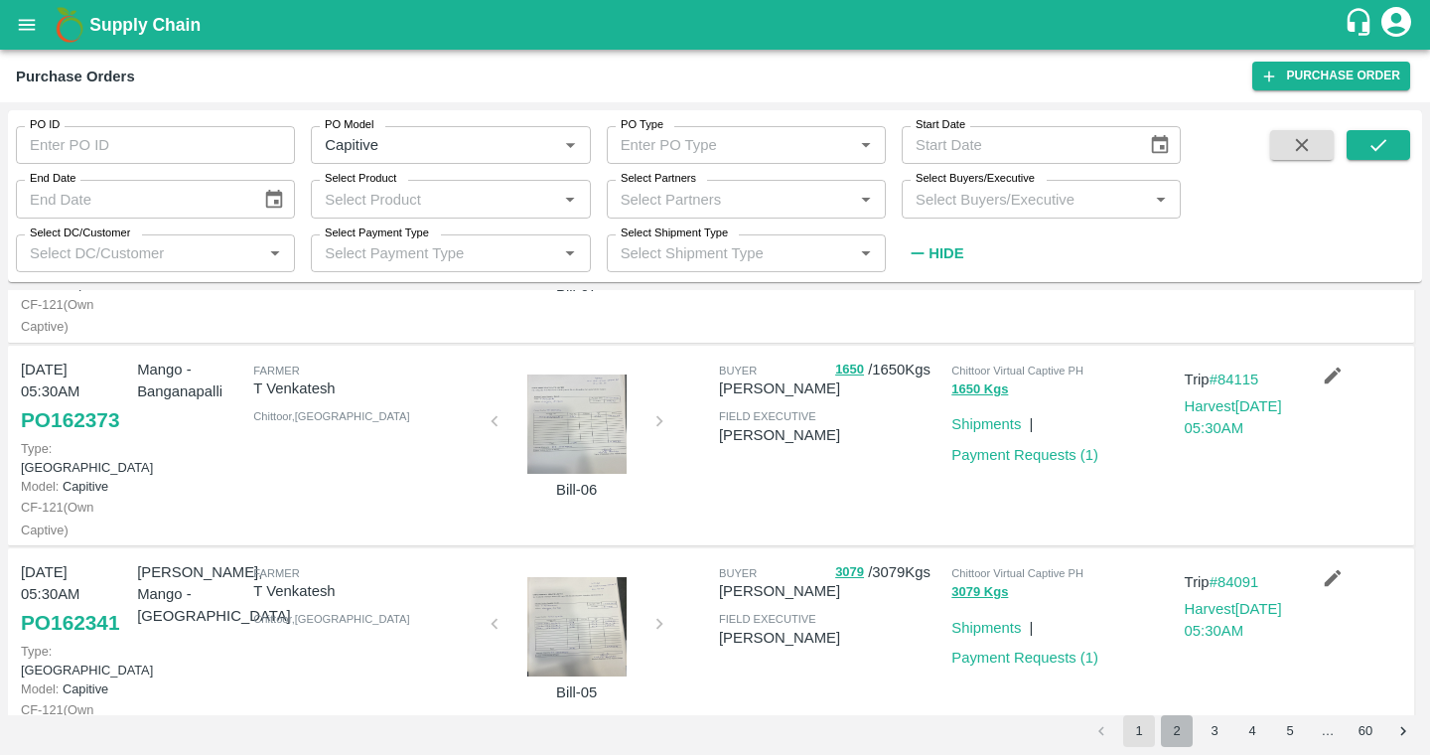
click at [1186, 726] on button "2" at bounding box center [1177, 731] width 32 height 32
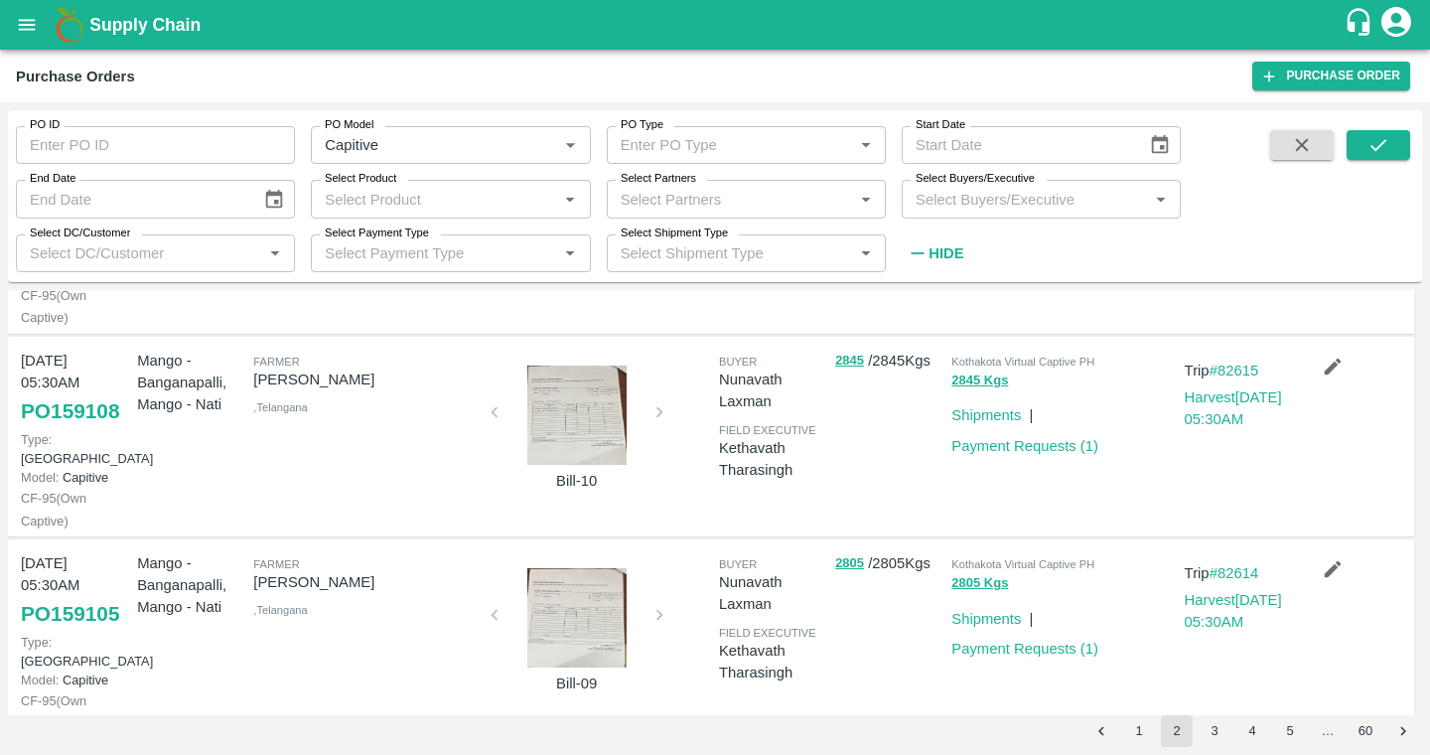
scroll to position [1464, 0]
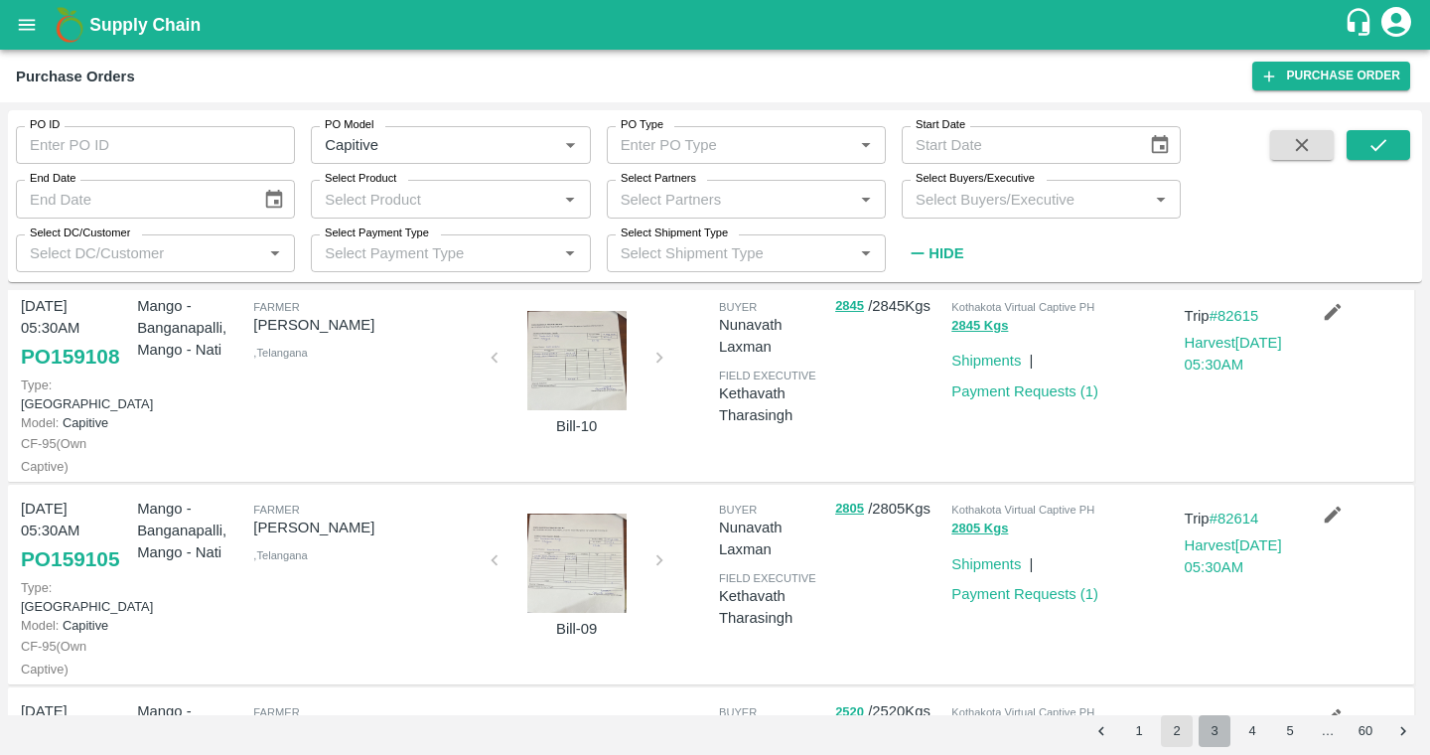
click at [1209, 726] on button "3" at bounding box center [1215, 731] width 32 height 32
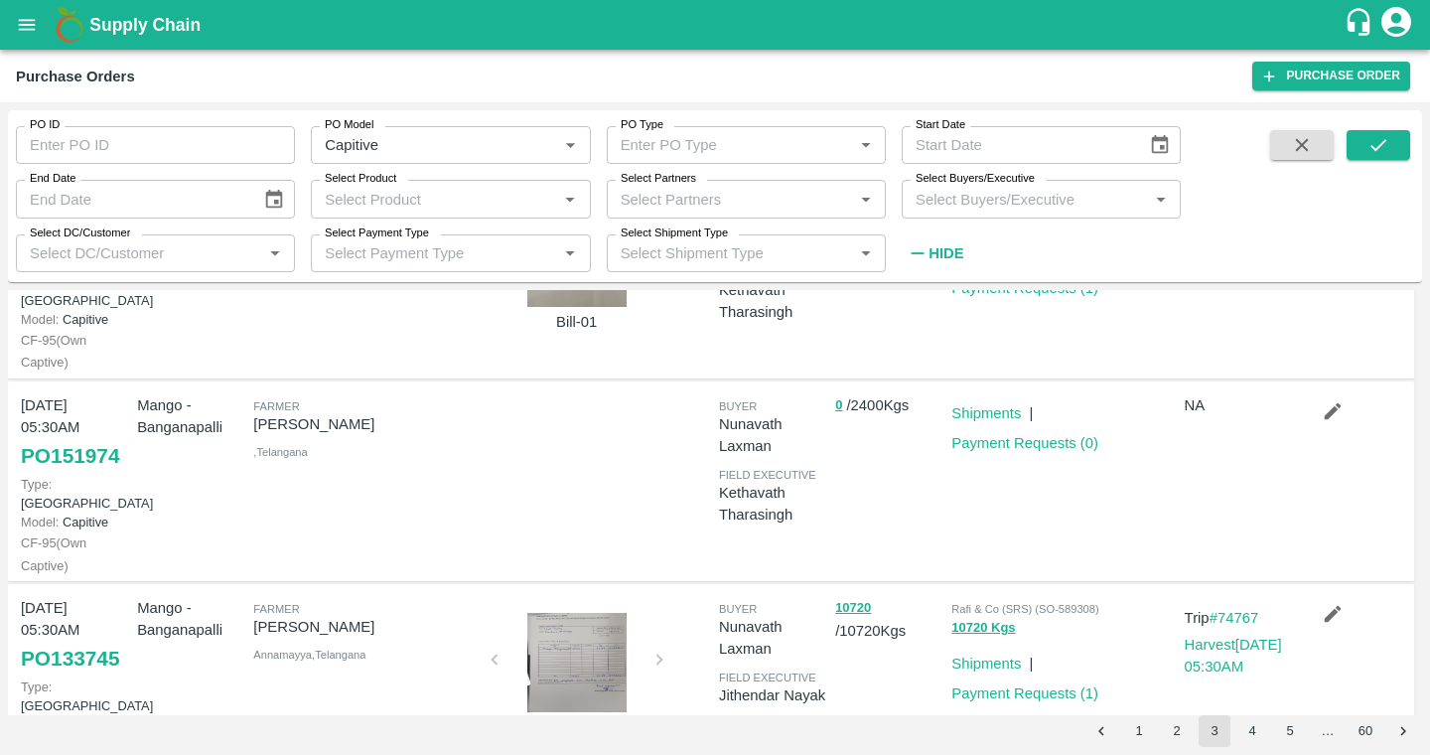
scroll to position [1483, 0]
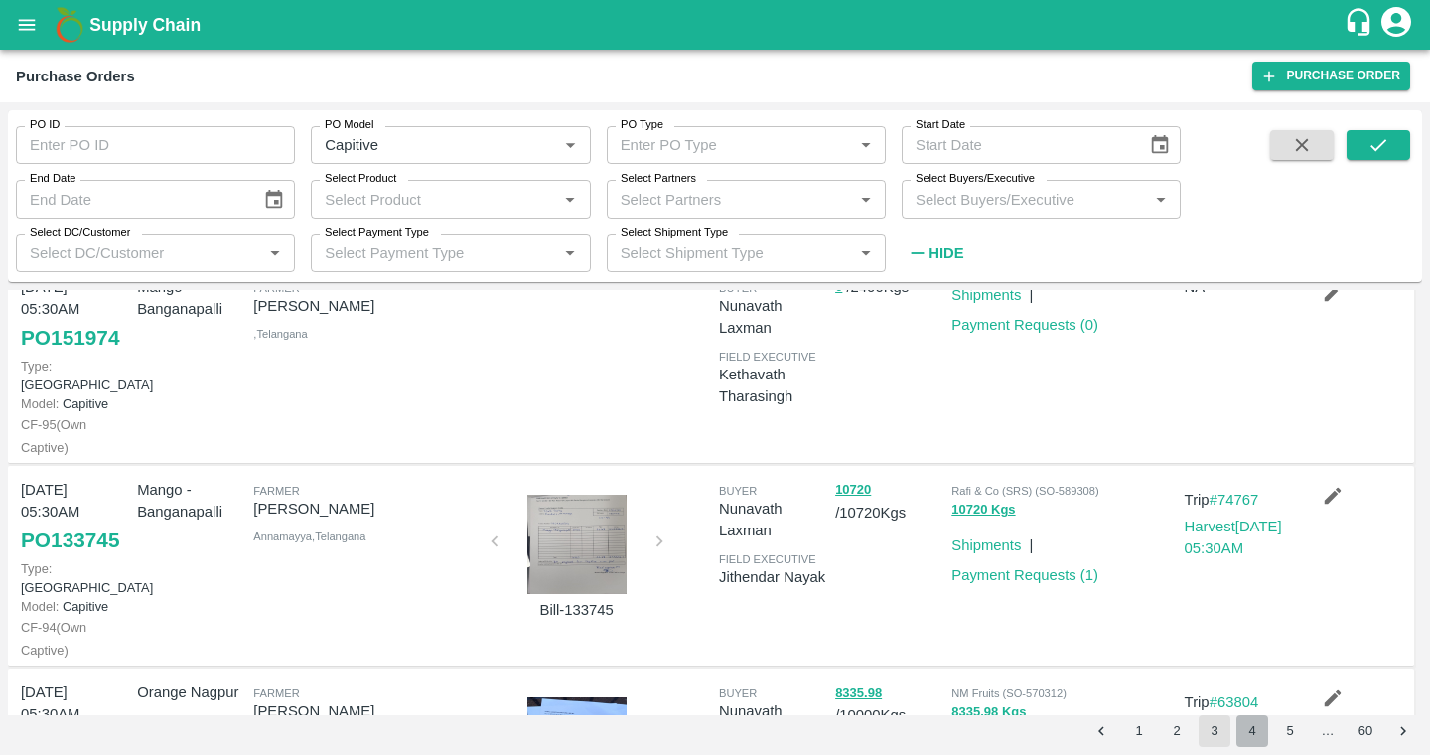
click at [1249, 718] on button "4" at bounding box center [1253, 731] width 32 height 32
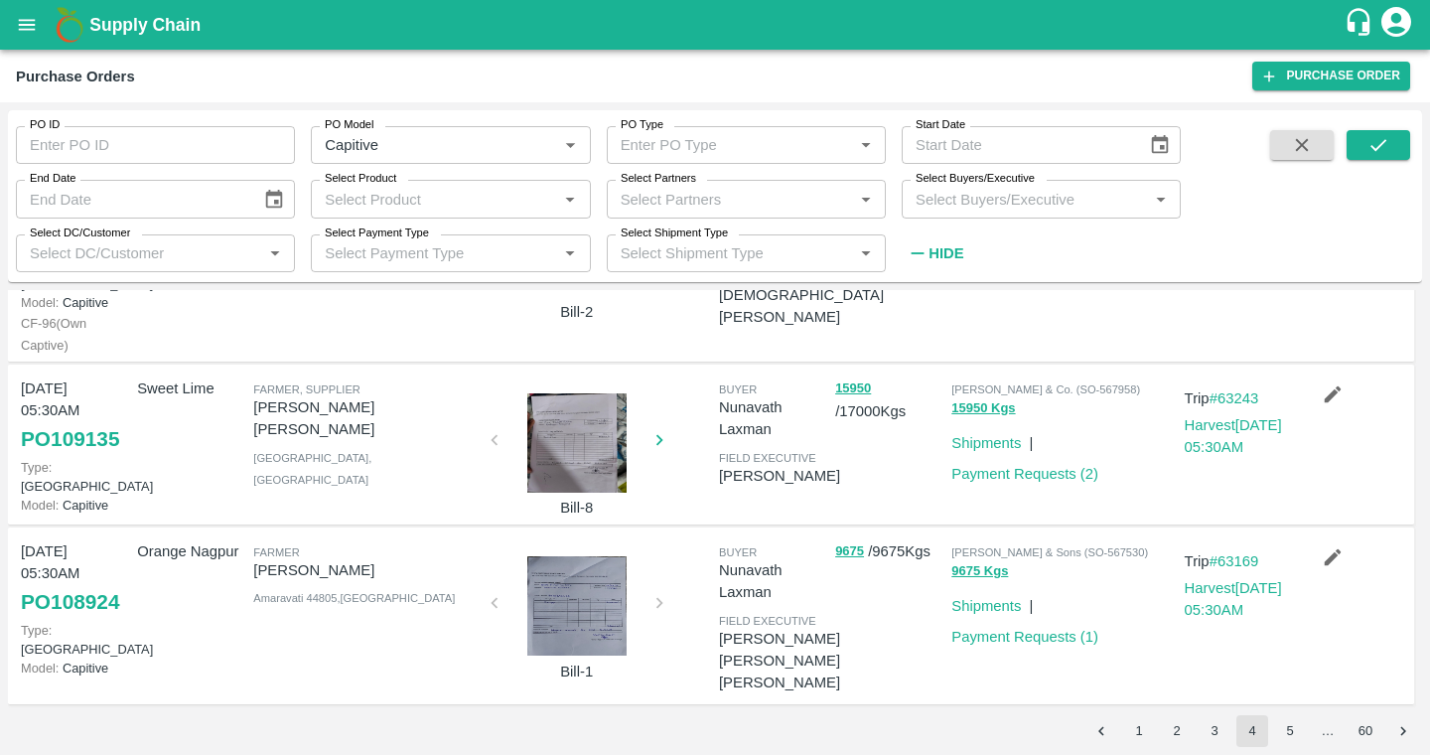
scroll to position [1356, 0]
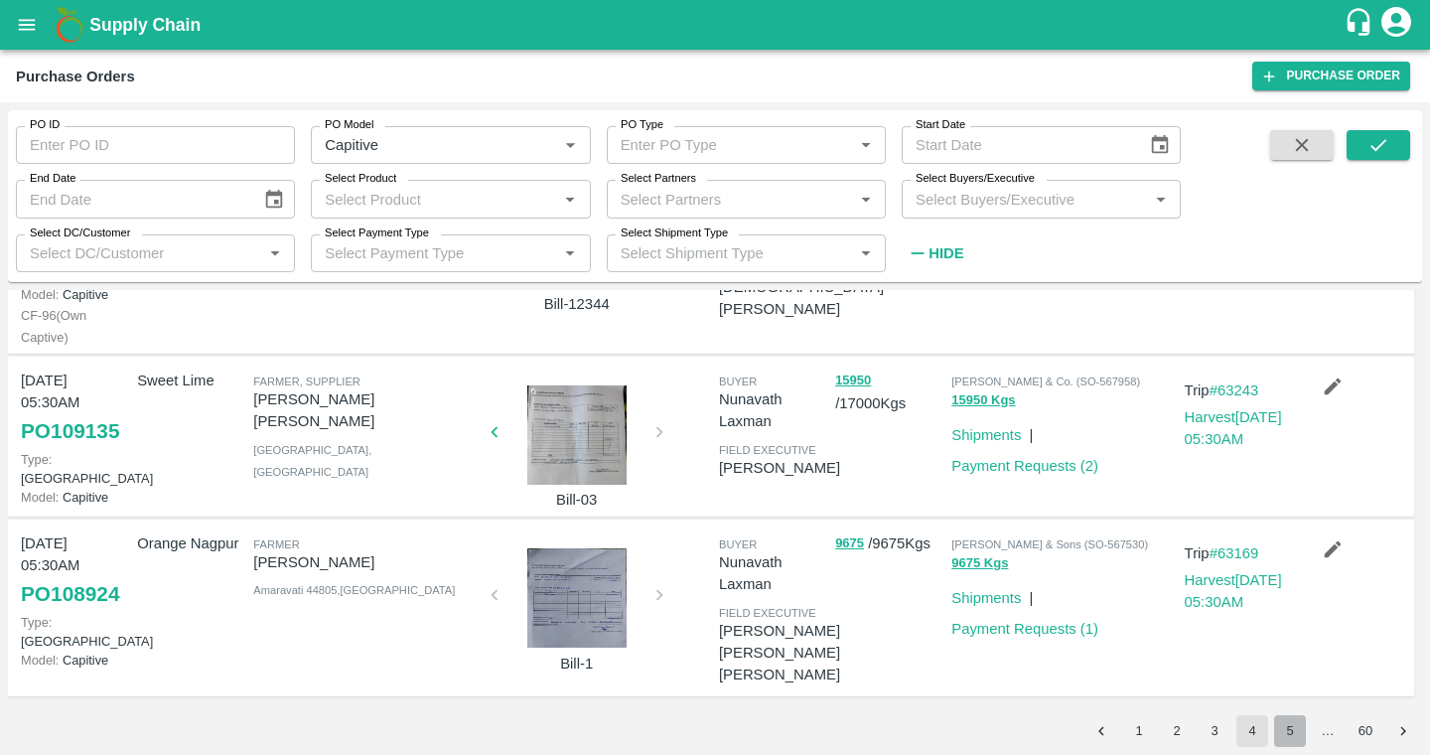
click at [1286, 725] on button "5" at bounding box center [1290, 731] width 32 height 32
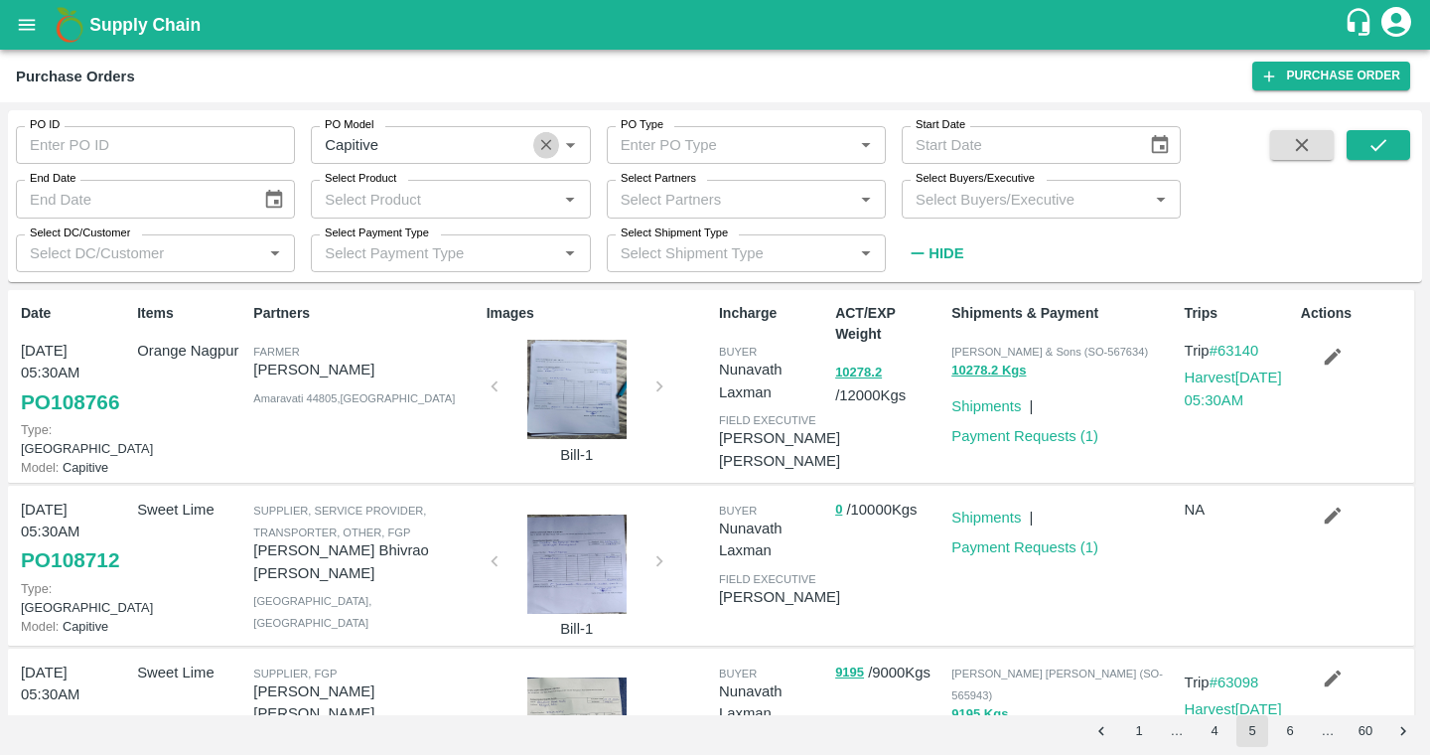
click at [547, 147] on icon "Clear" at bounding box center [546, 145] width 19 height 19
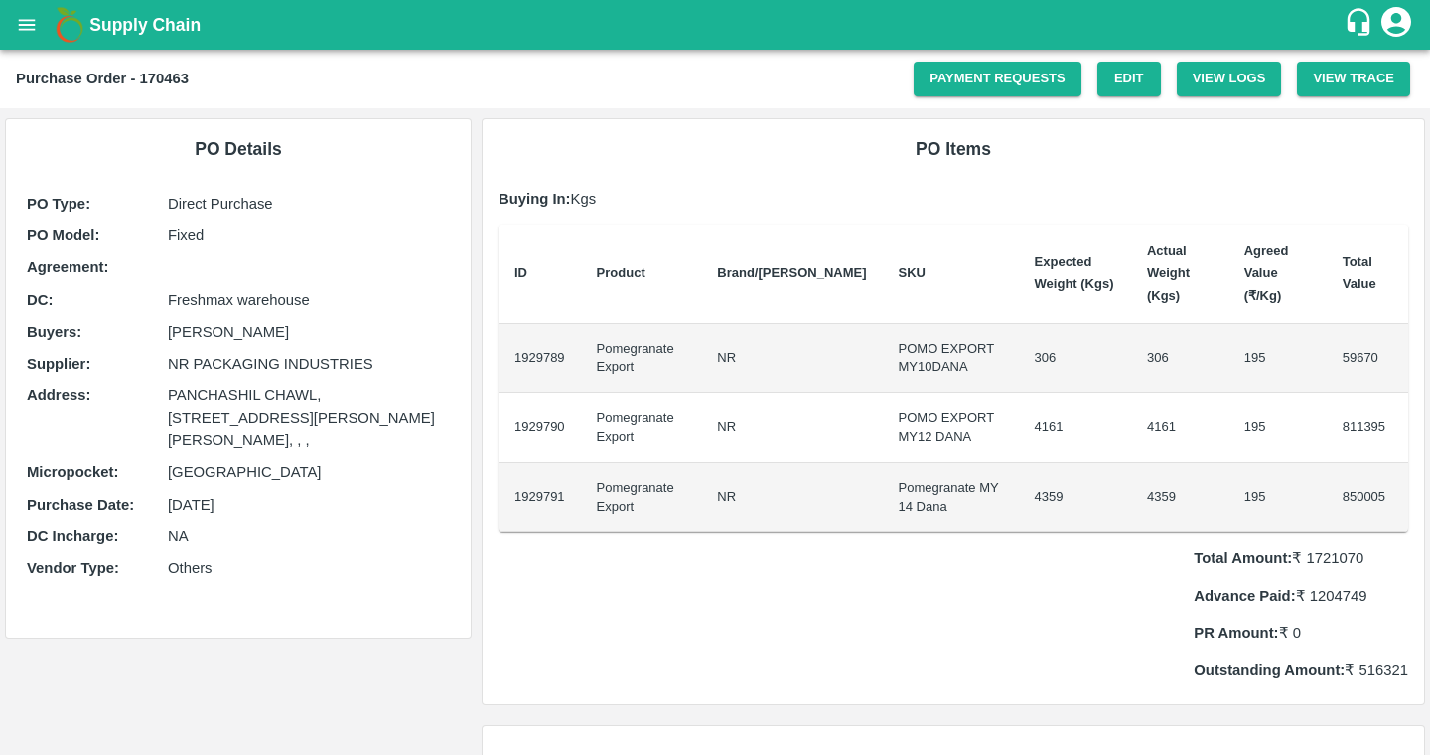
click at [7, 30] on button "open drawer" at bounding box center [27, 25] width 46 height 46
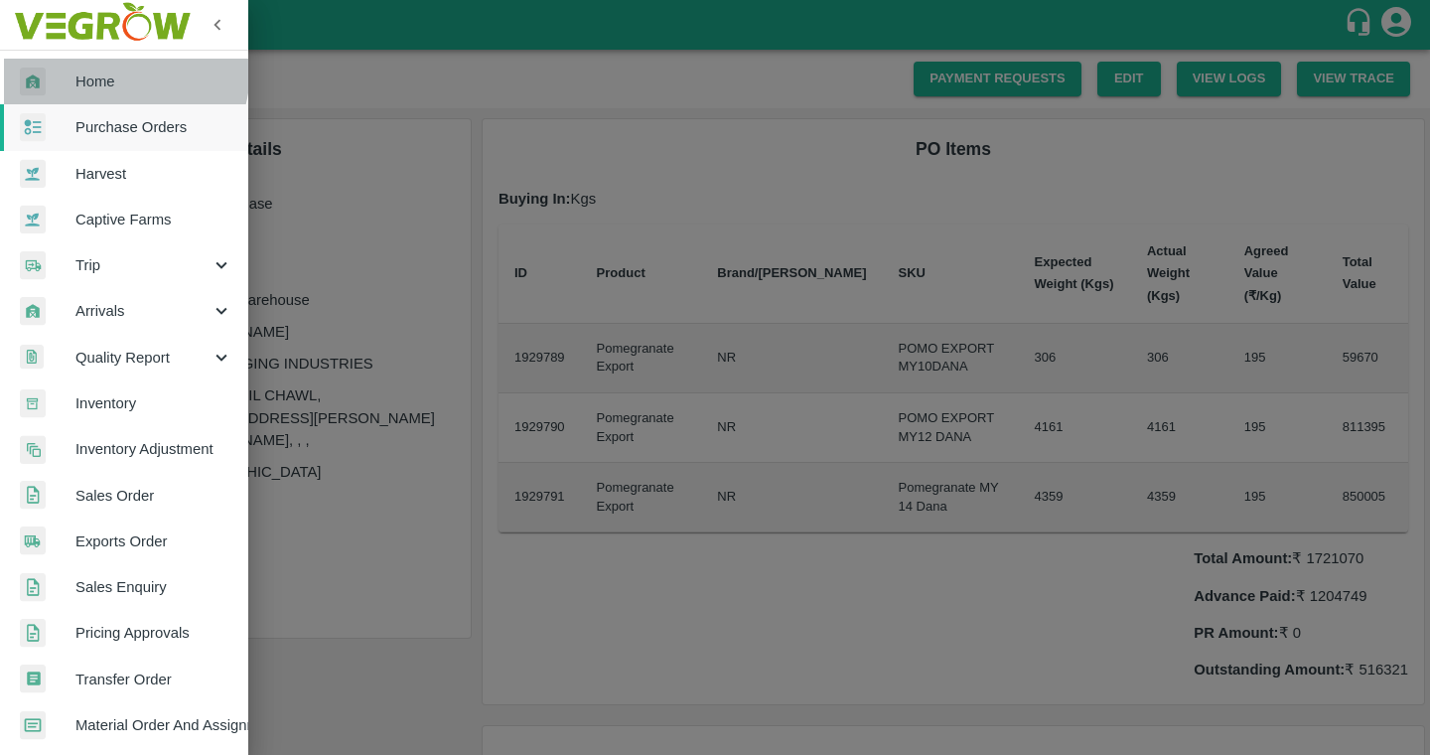
click at [92, 68] on link "Home" at bounding box center [124, 82] width 248 height 46
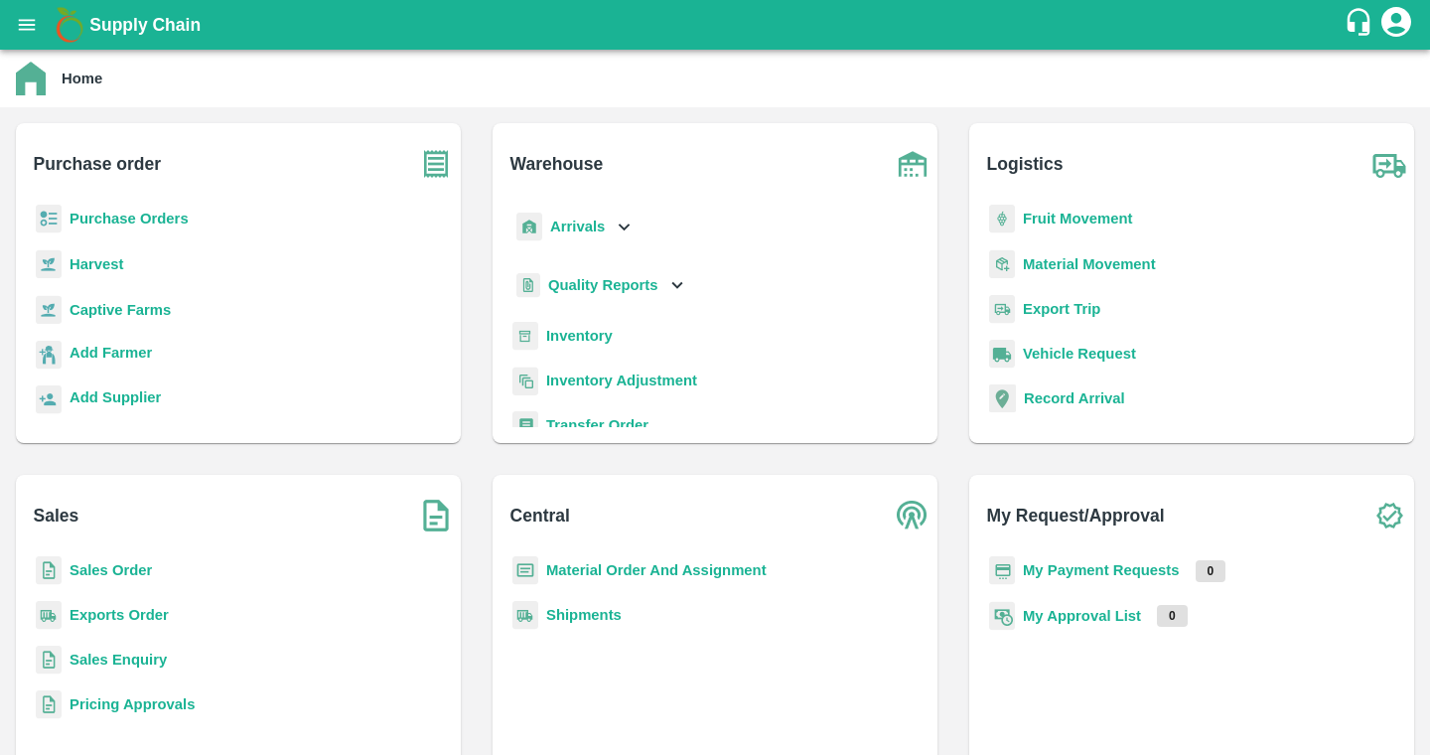
click at [126, 315] on b "Captive Farms" at bounding box center [120, 310] width 101 height 16
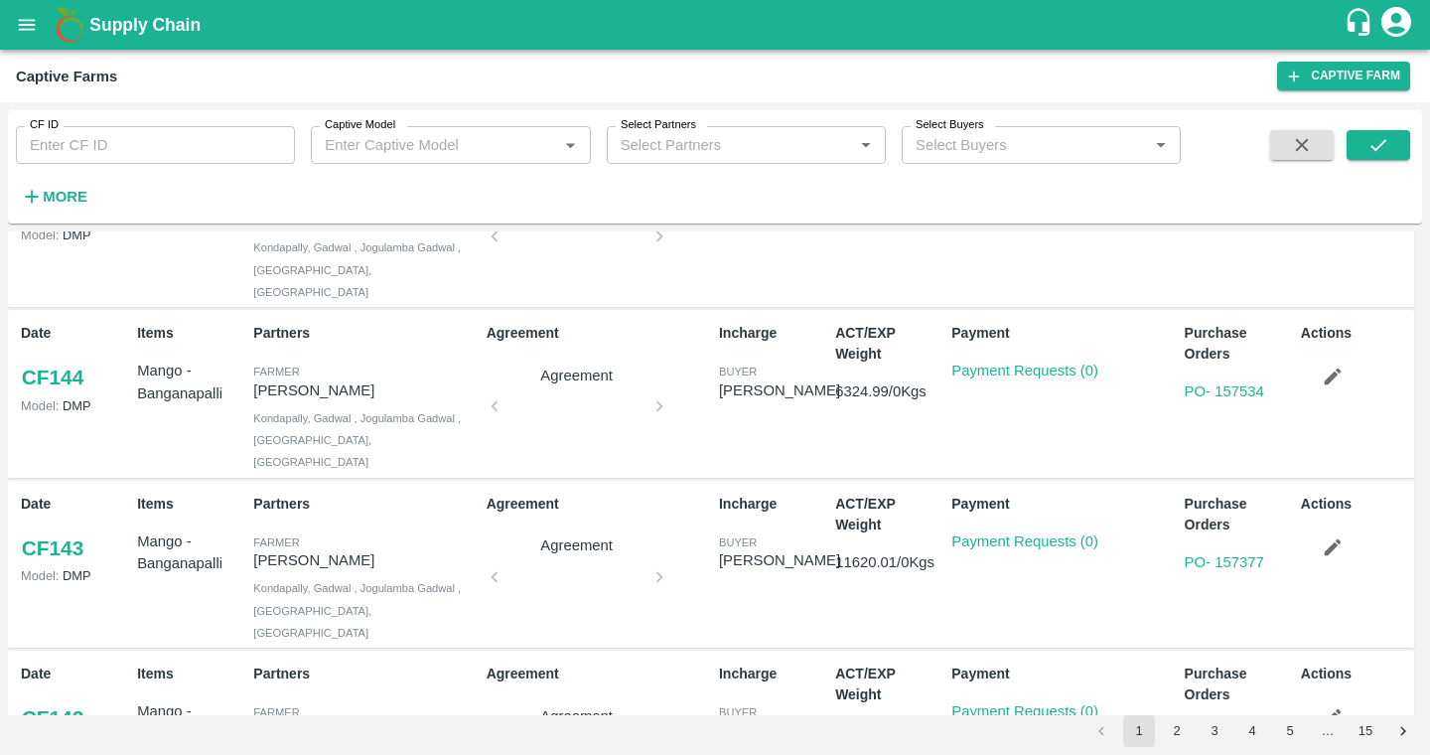
scroll to position [1225, 0]
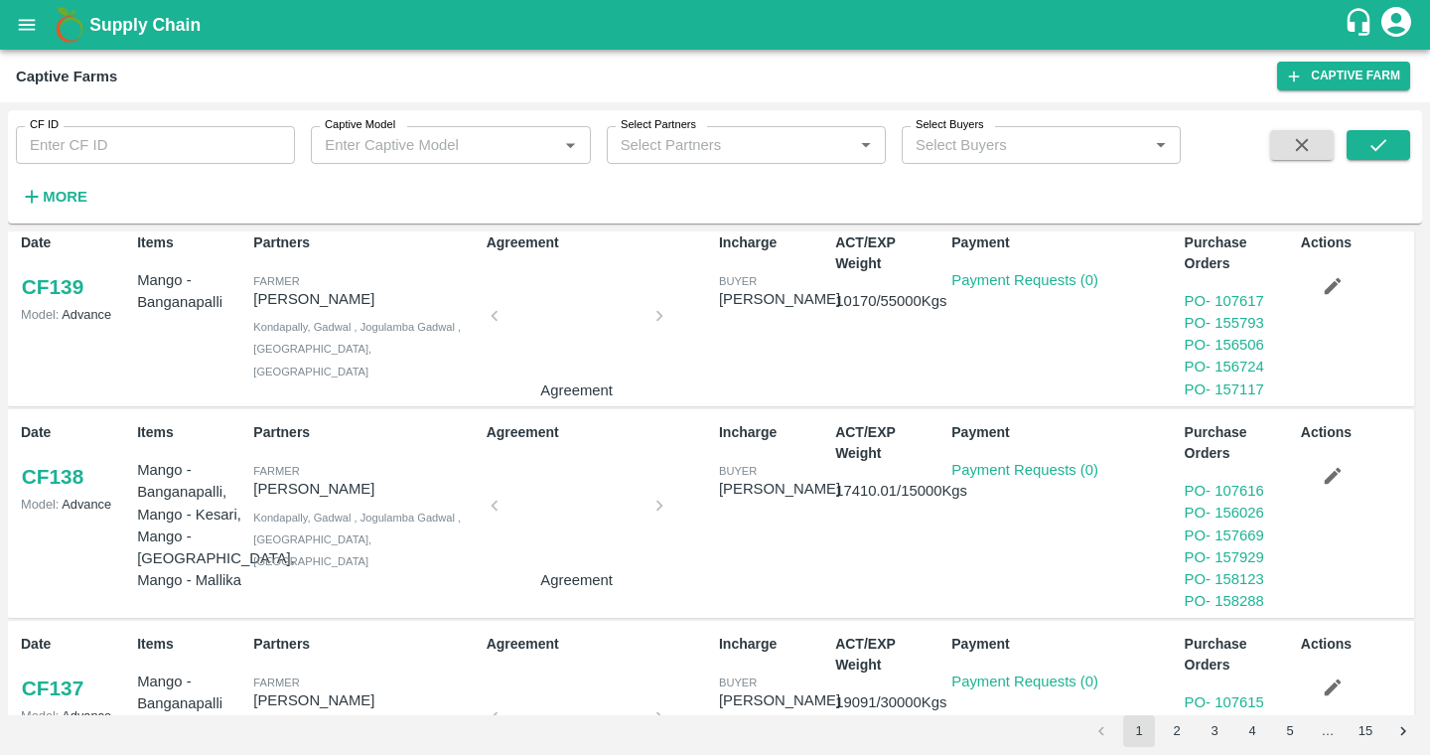
click at [1167, 721] on button "2" at bounding box center [1177, 731] width 32 height 32
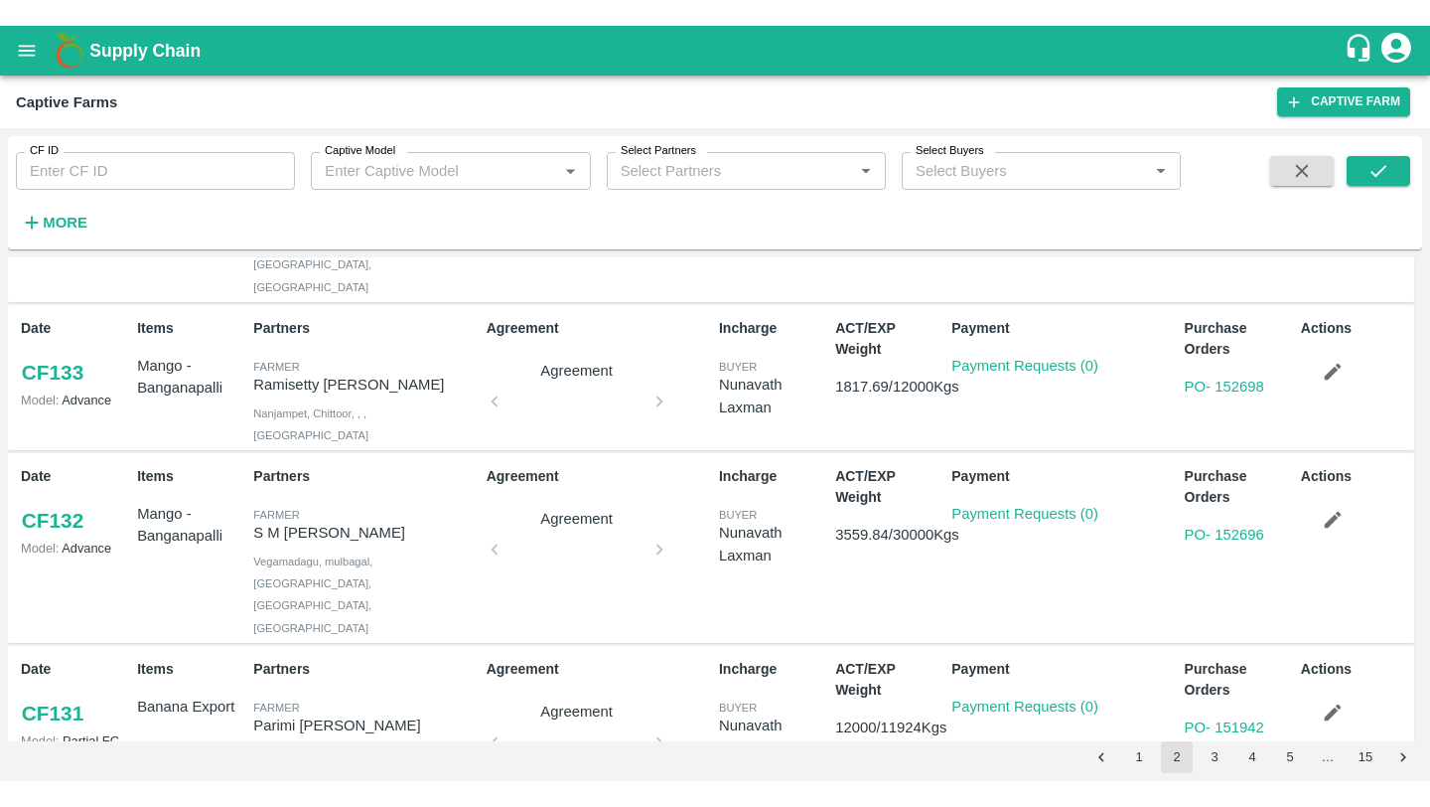
scroll to position [1099, 0]
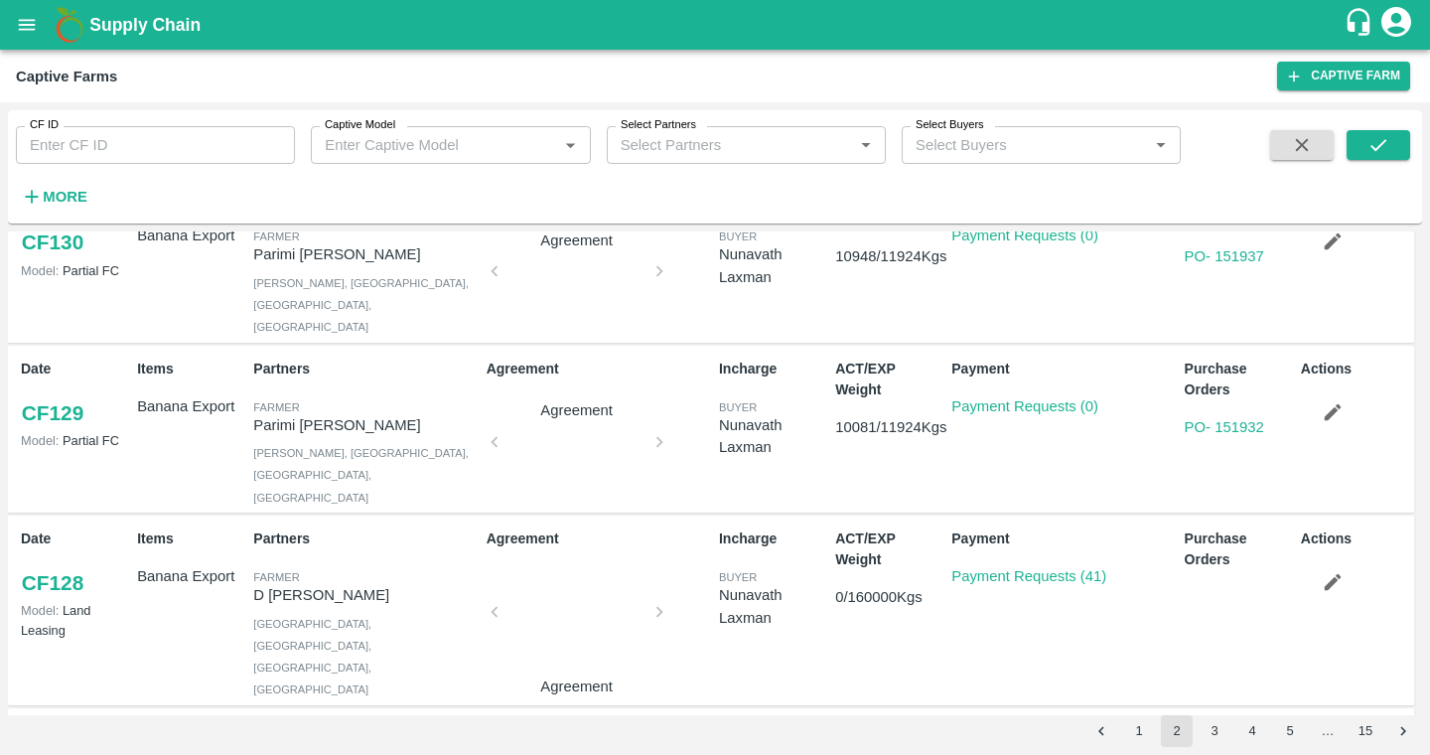
click at [39, 565] on link "CF 128" at bounding box center [53, 583] width 64 height 36
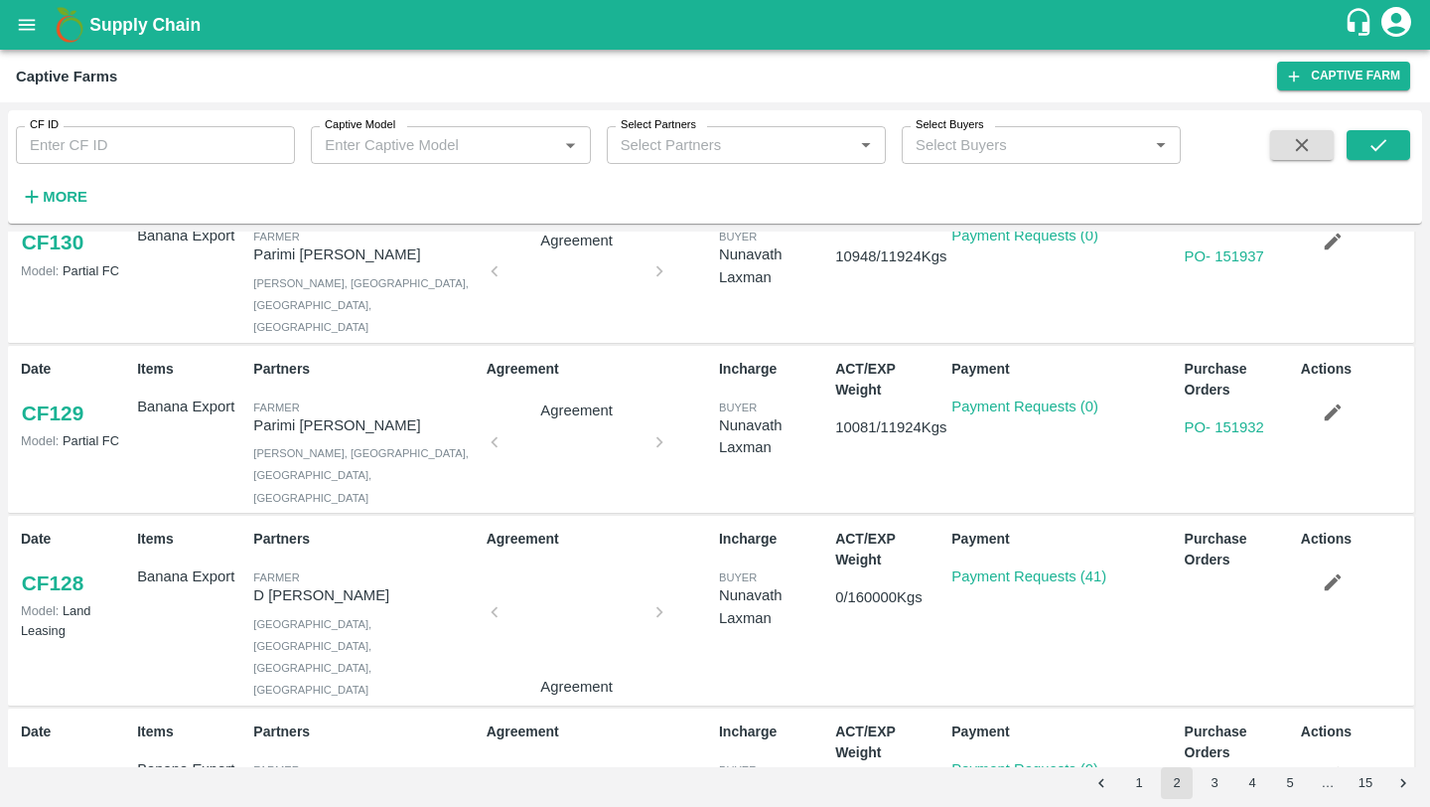
scroll to position [1047, 0]
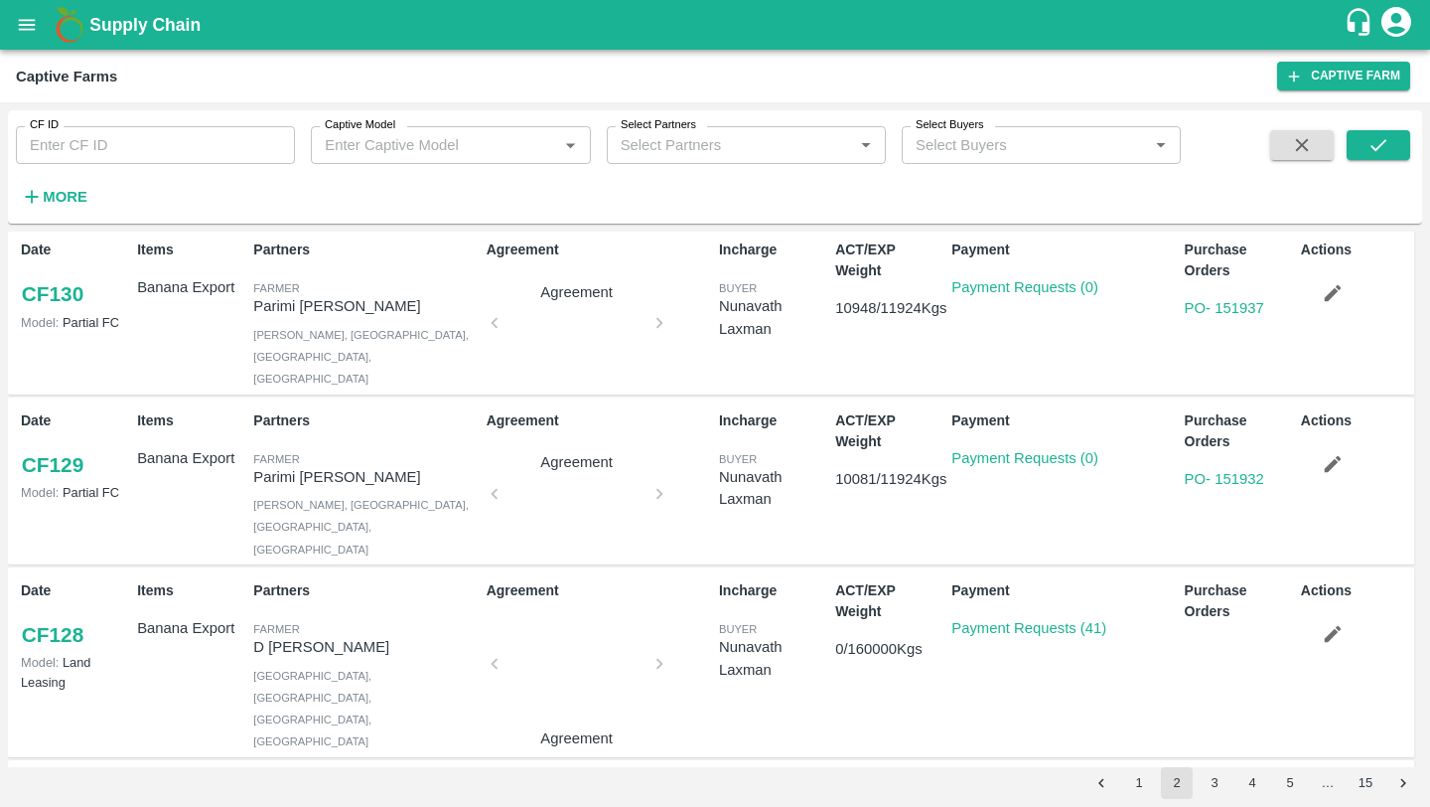
click at [26, 25] on icon "open drawer" at bounding box center [27, 24] width 17 height 11
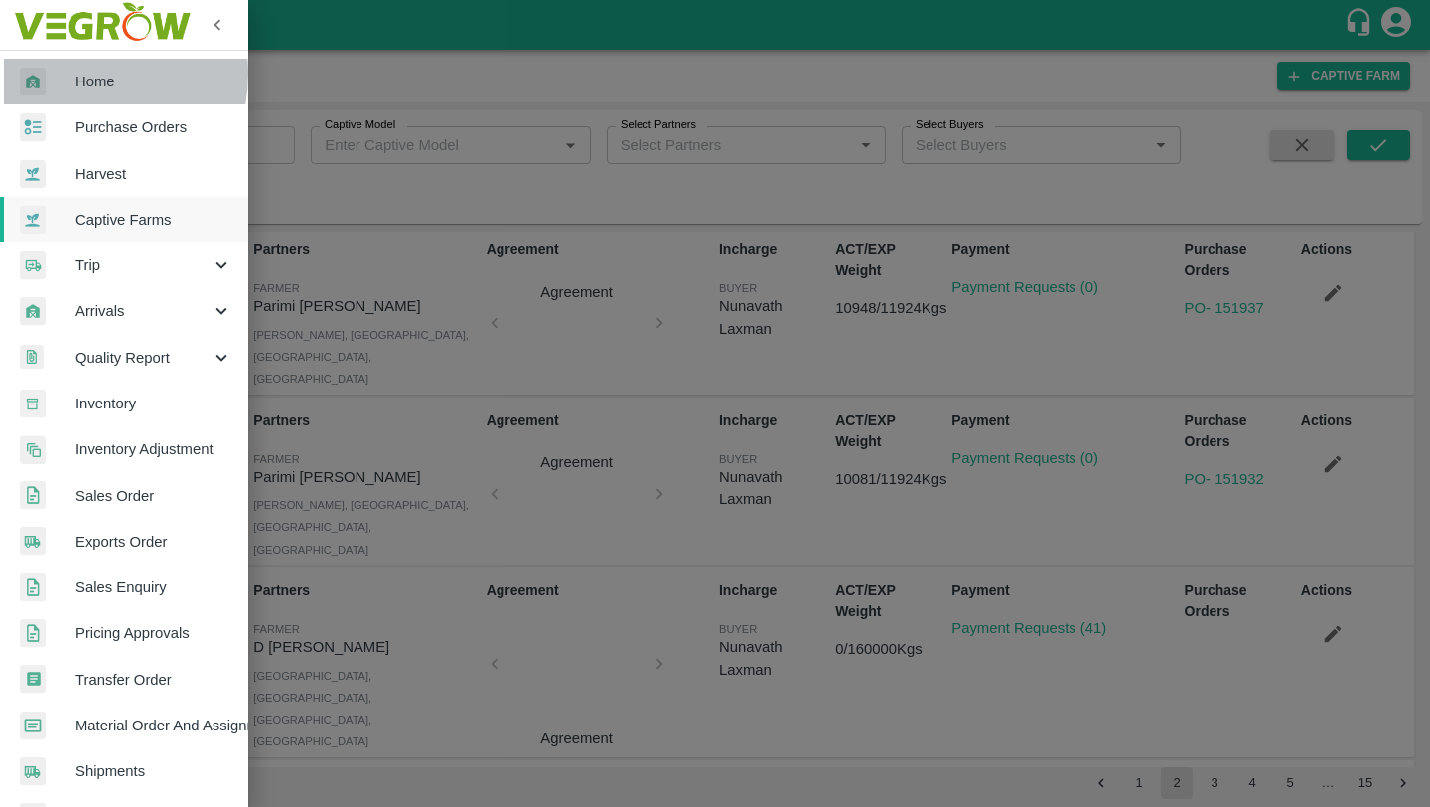
click at [72, 74] on div at bounding box center [48, 82] width 56 height 29
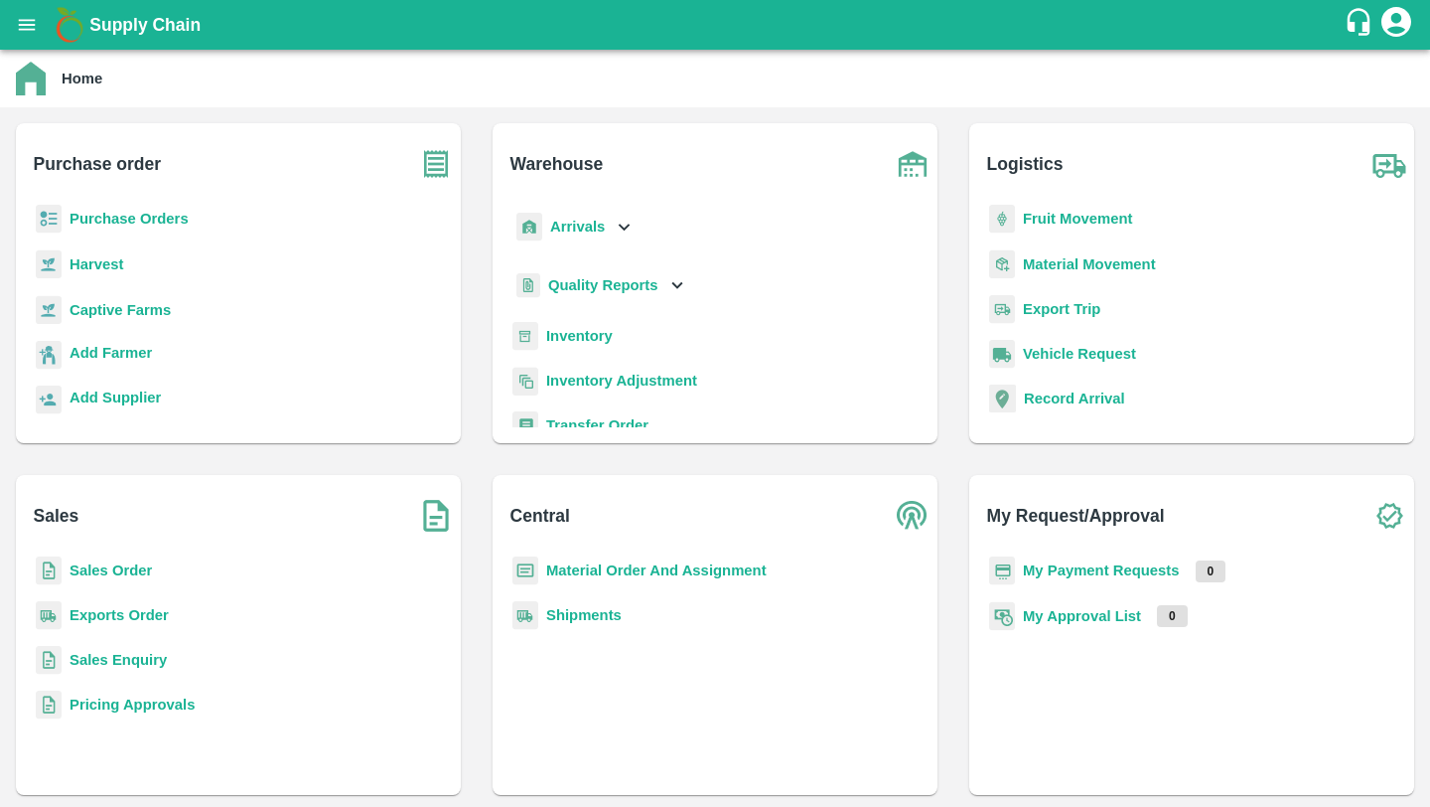
click at [597, 320] on div "Quality Reports" at bounding box center [715, 293] width 413 height 57
click at [597, 332] on b "Inventory" at bounding box center [579, 336] width 67 height 16
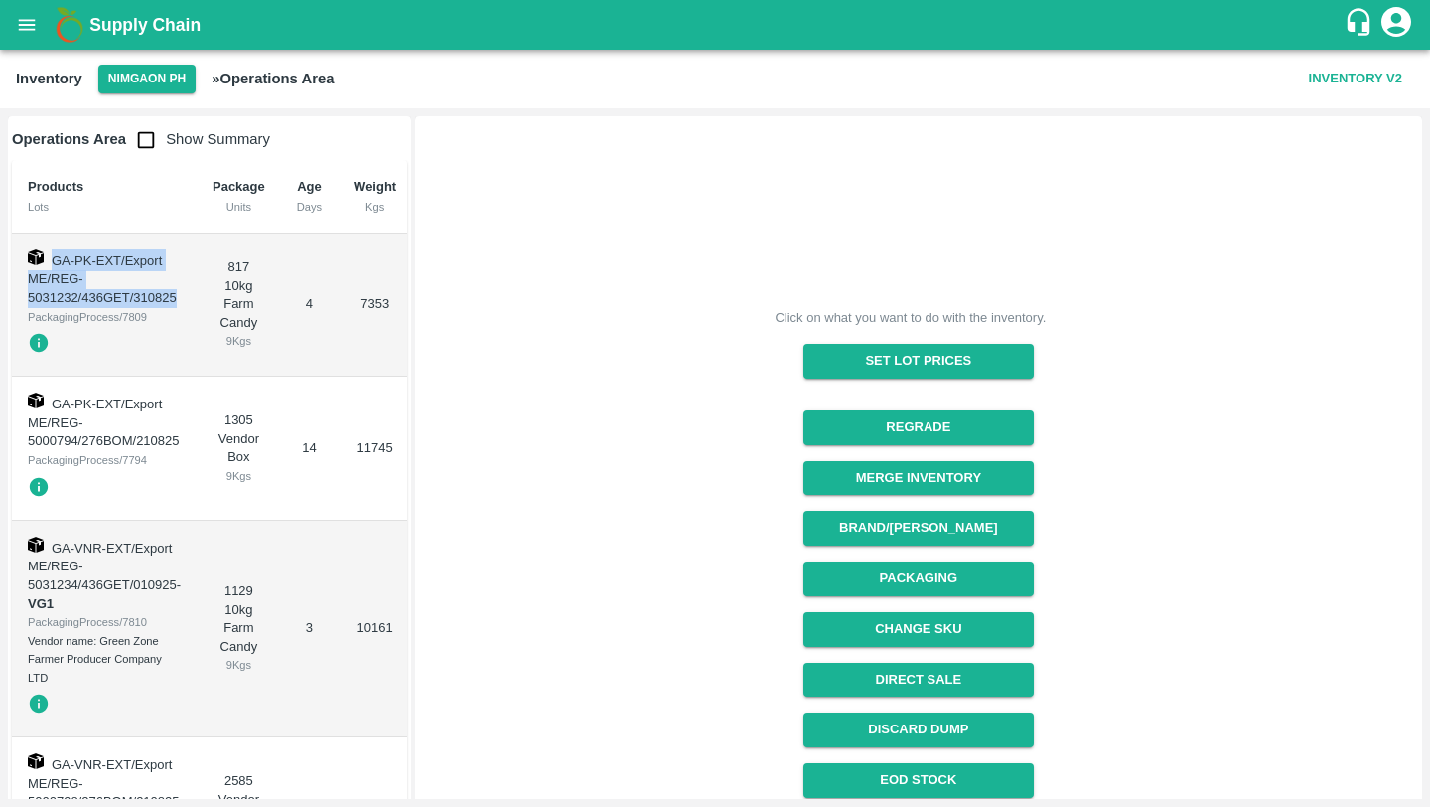
drag, startPoint x: 181, startPoint y: 294, endPoint x: 51, endPoint y: 260, distance: 134.4
click at [51, 260] on td "GA-PK-EXT/Export ME/REG-5031232/436GET/310825 PackagingProcess/7809" at bounding box center [104, 305] width 185 height 144
copy span "GA-PK-EXT/Export ME/REG-5031232/436GET/310825"
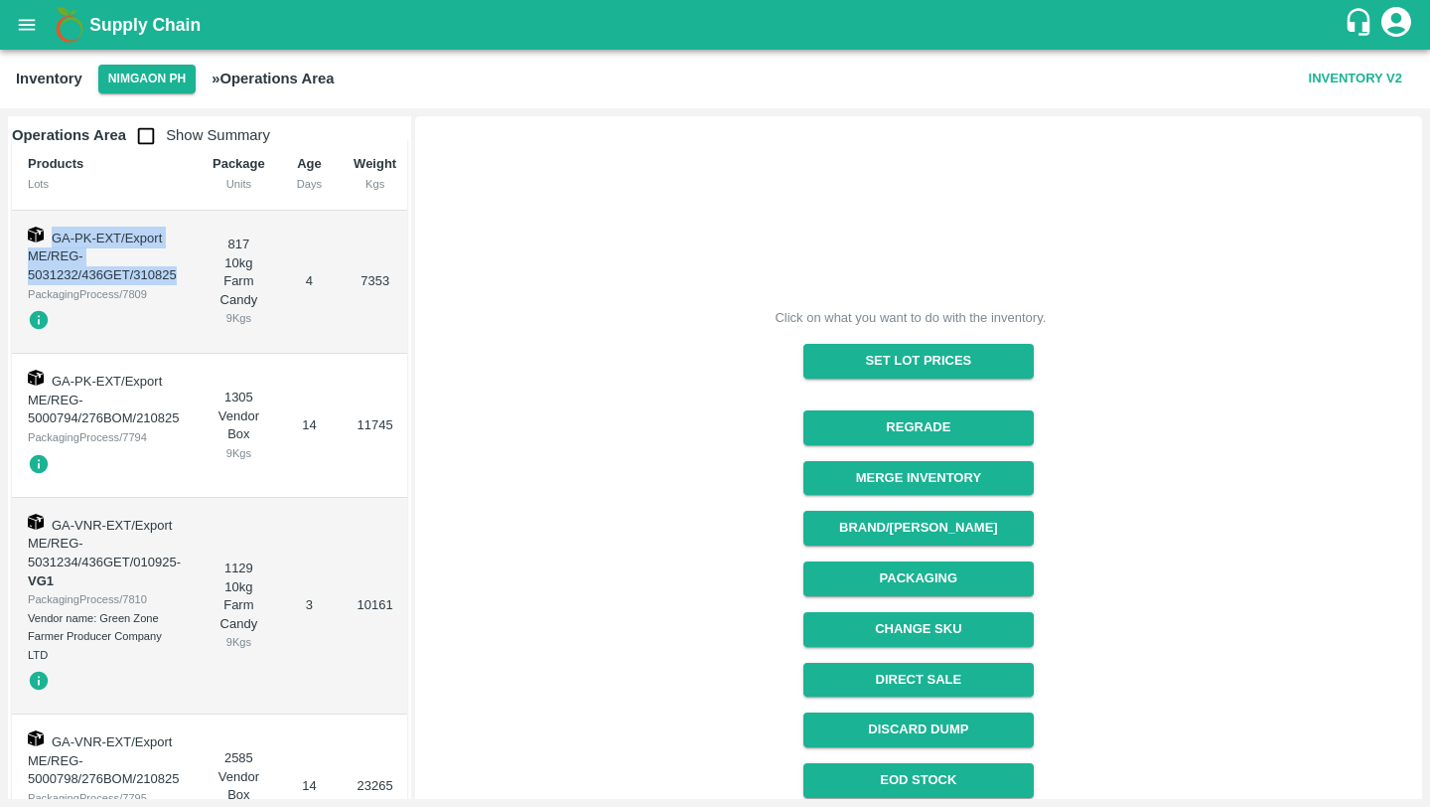
scroll to position [25, 0]
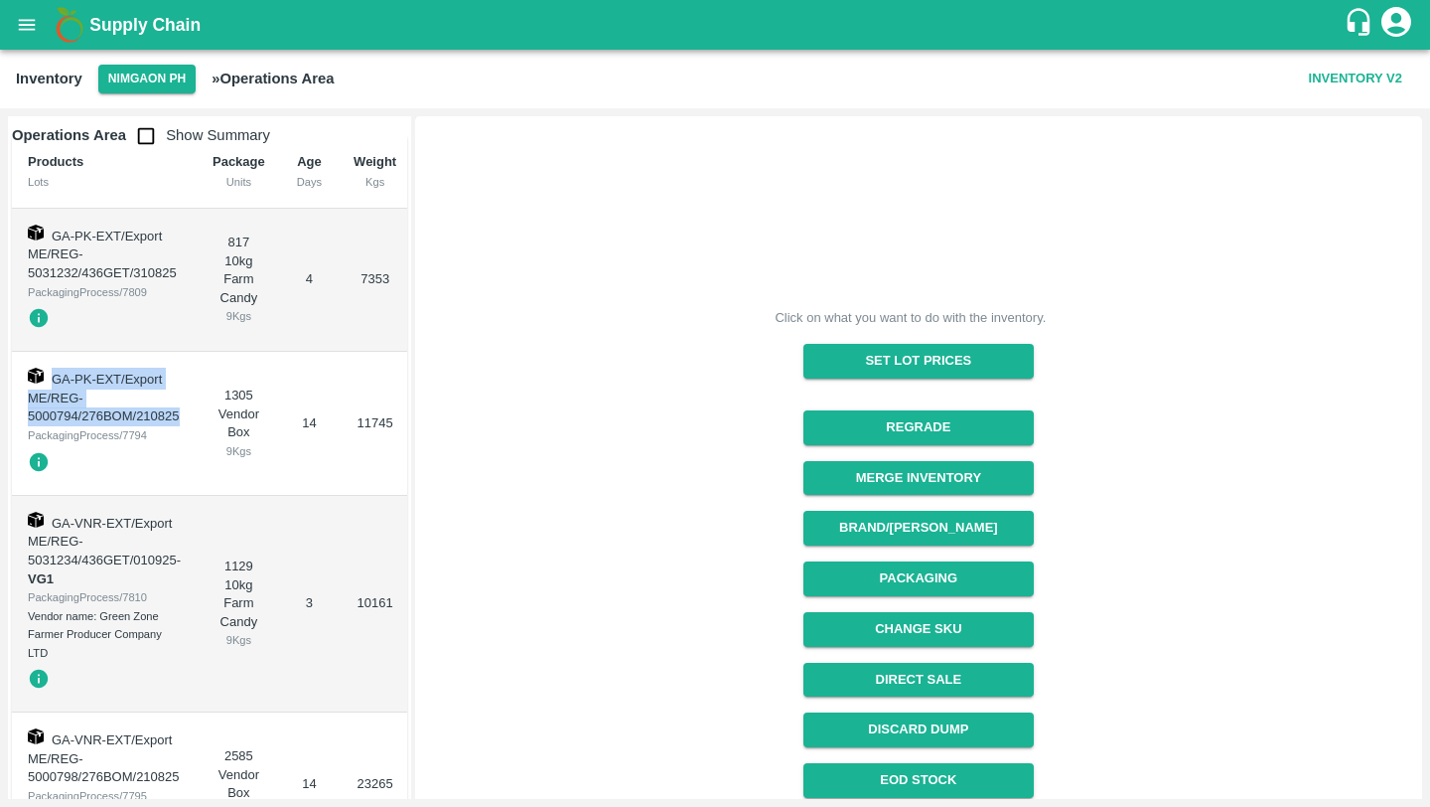
drag, startPoint x: 179, startPoint y: 418, endPoint x: 54, endPoint y: 385, distance: 129.4
click at [54, 385] on span "GA-PK-EXT/Export ME/REG-5000794/276BOM/210825" at bounding box center [104, 398] width 152 height 52
copy span "GA-PK-EXT/Export ME/REG-5000794/276BOM/210825"
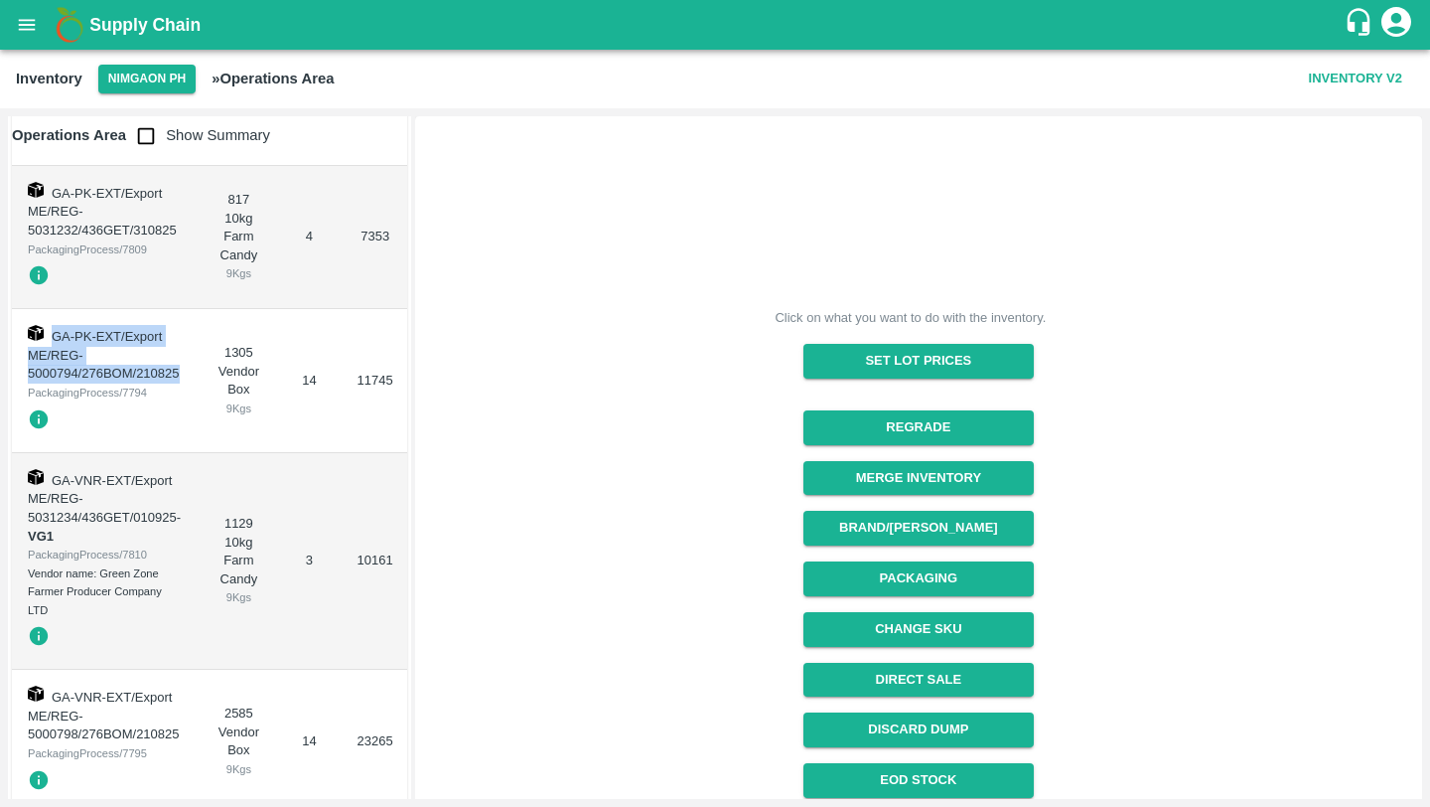
scroll to position [128, 0]
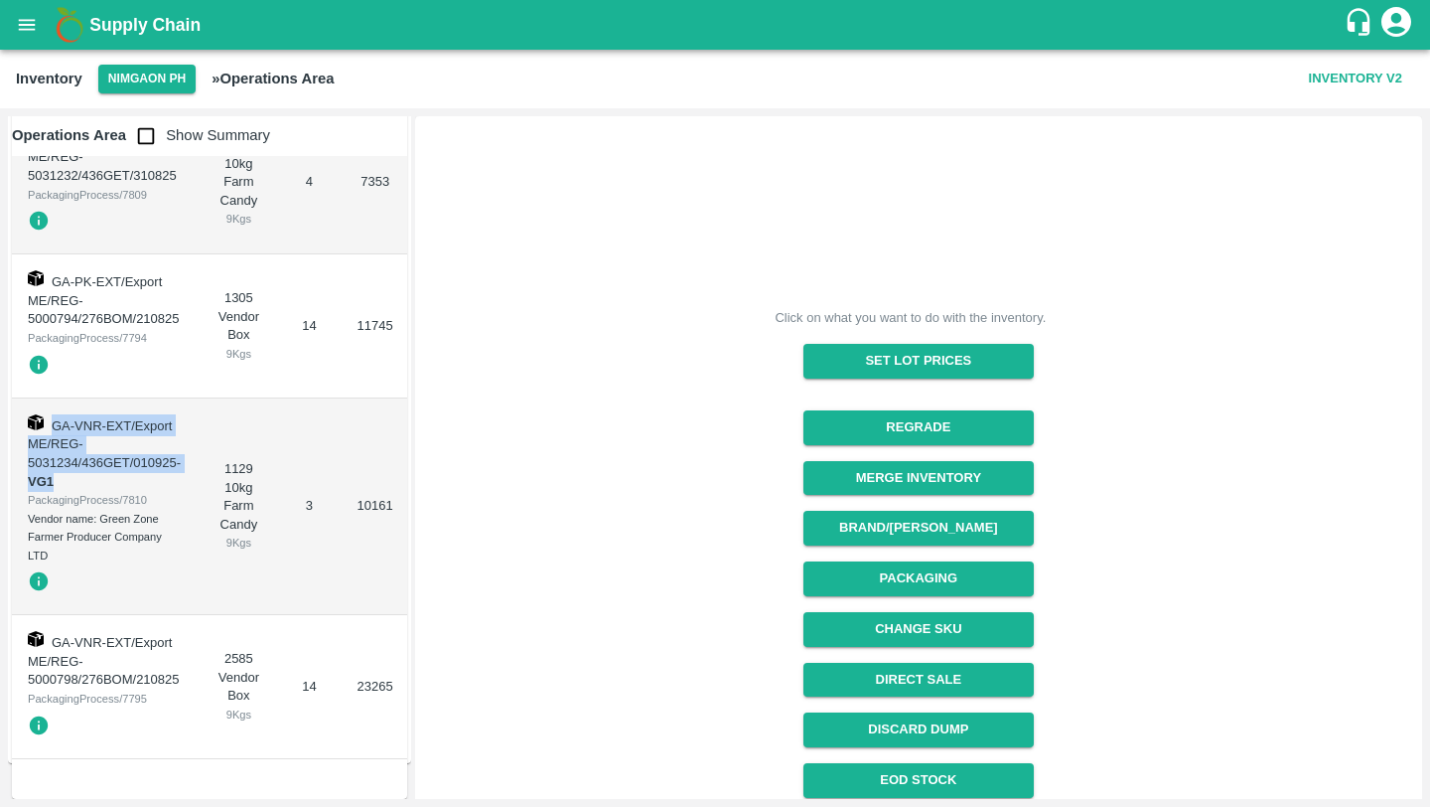
drag, startPoint x: 97, startPoint y: 469, endPoint x: 53, endPoint y: 413, distance: 71.4
click at [53, 413] on td "GA-VNR-EXT/Export ME/REG-5031234/436GET/010925 - VG1 PackagingProcess/7810 Vend…" at bounding box center [104, 507] width 185 height 218
copy td "GA-VNR-EXT/Export ME/REG-5031234/436GET/010925 - VG1"
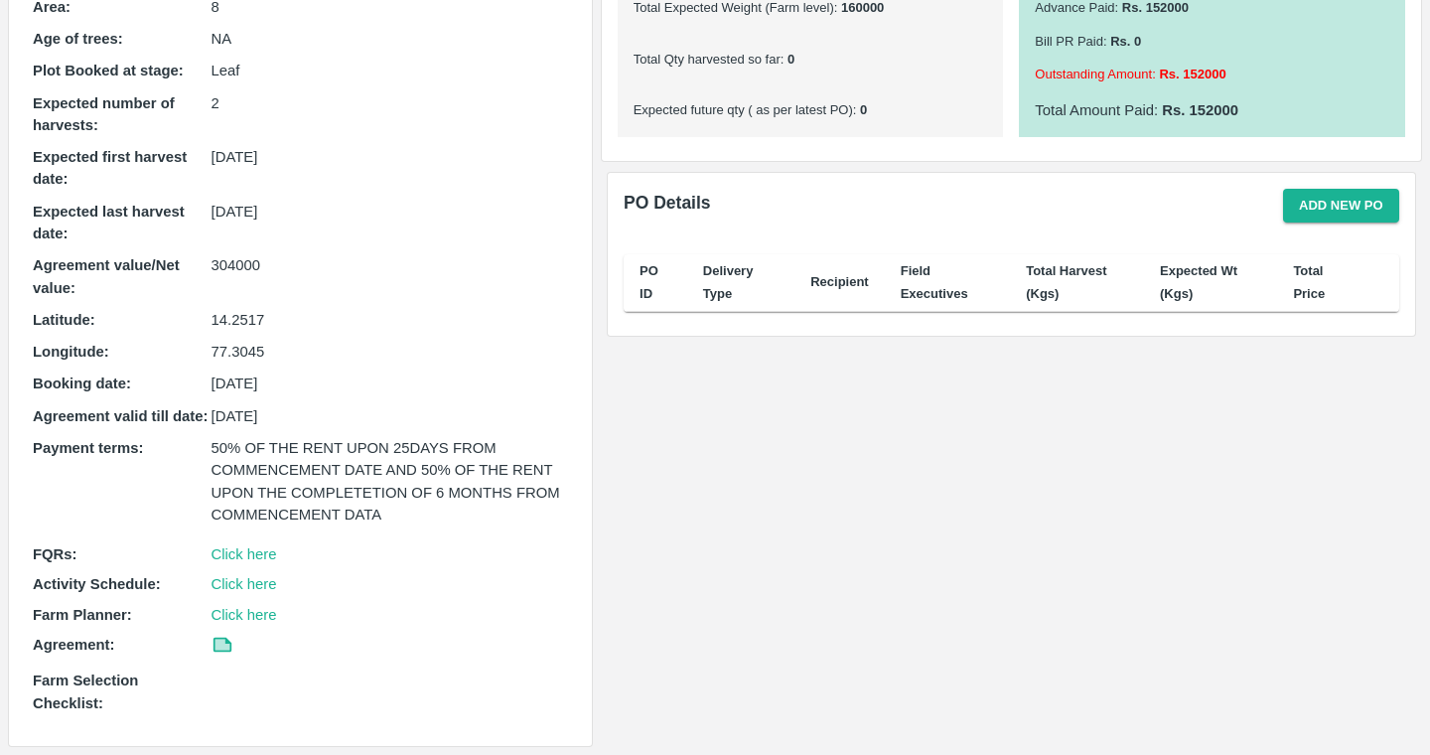
scroll to position [364, 0]
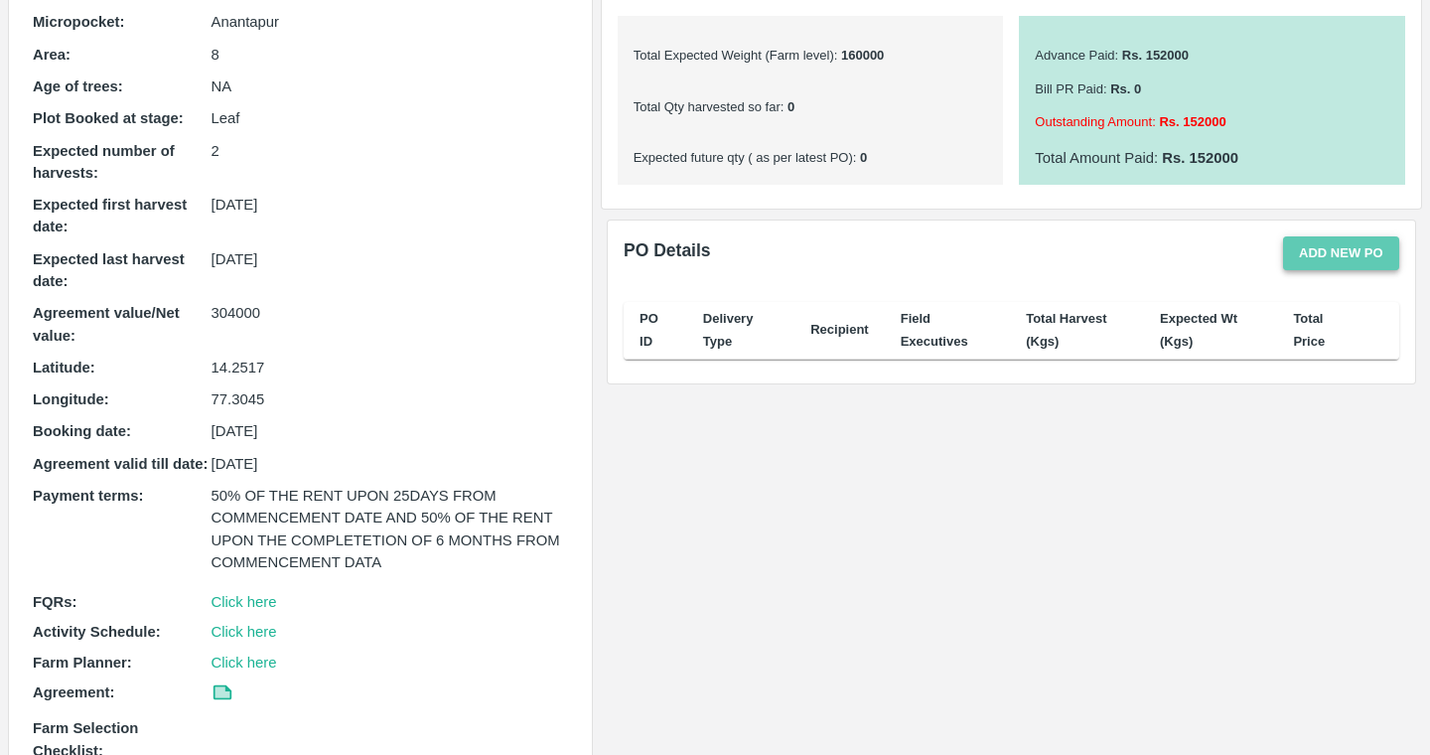
click at [1349, 243] on button "Add new PO" at bounding box center [1341, 253] width 116 height 35
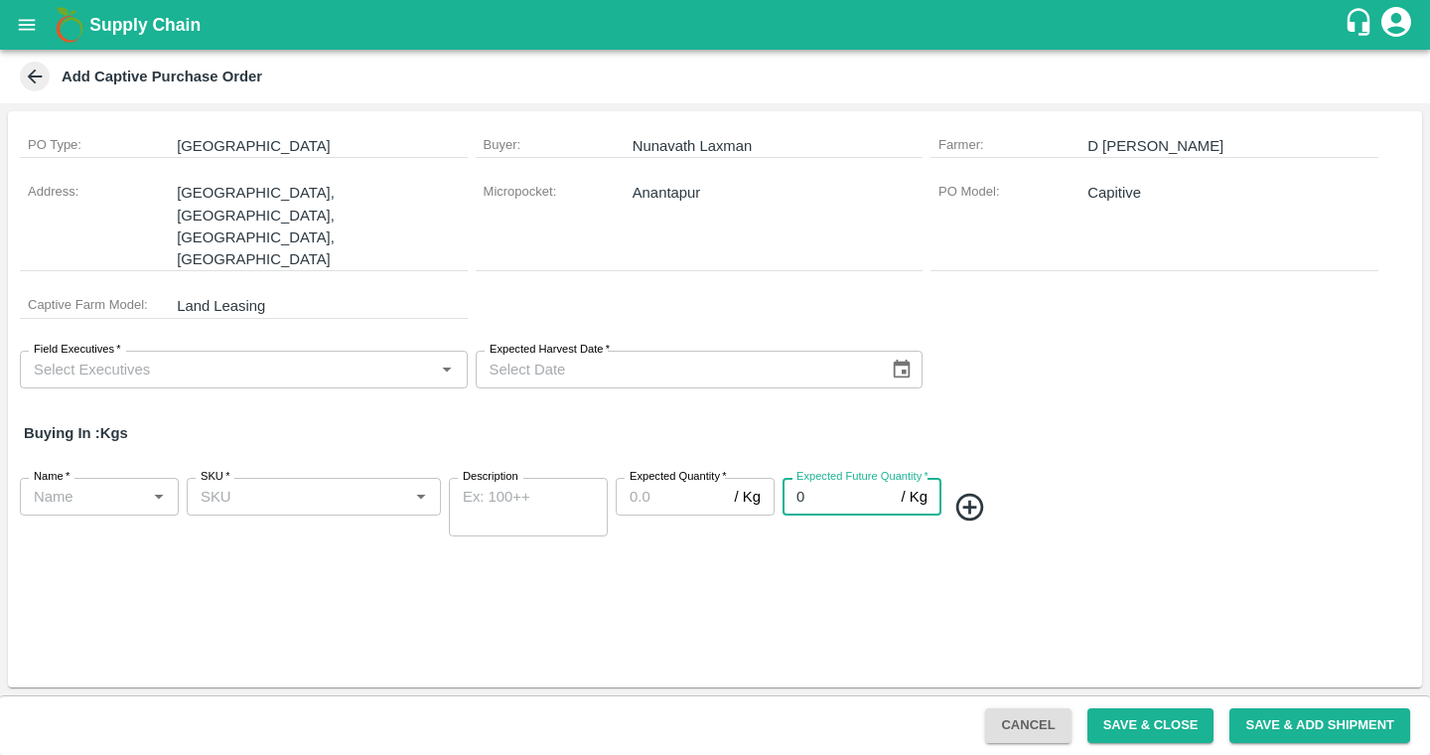
drag, startPoint x: 832, startPoint y: 454, endPoint x: 744, endPoint y: 451, distance: 88.5
click at [744, 462] on div "Name   * Name   * SKU   * SKU   * Description x Description Expected Quantity  …" at bounding box center [715, 507] width 1415 height 90
type input "8000"
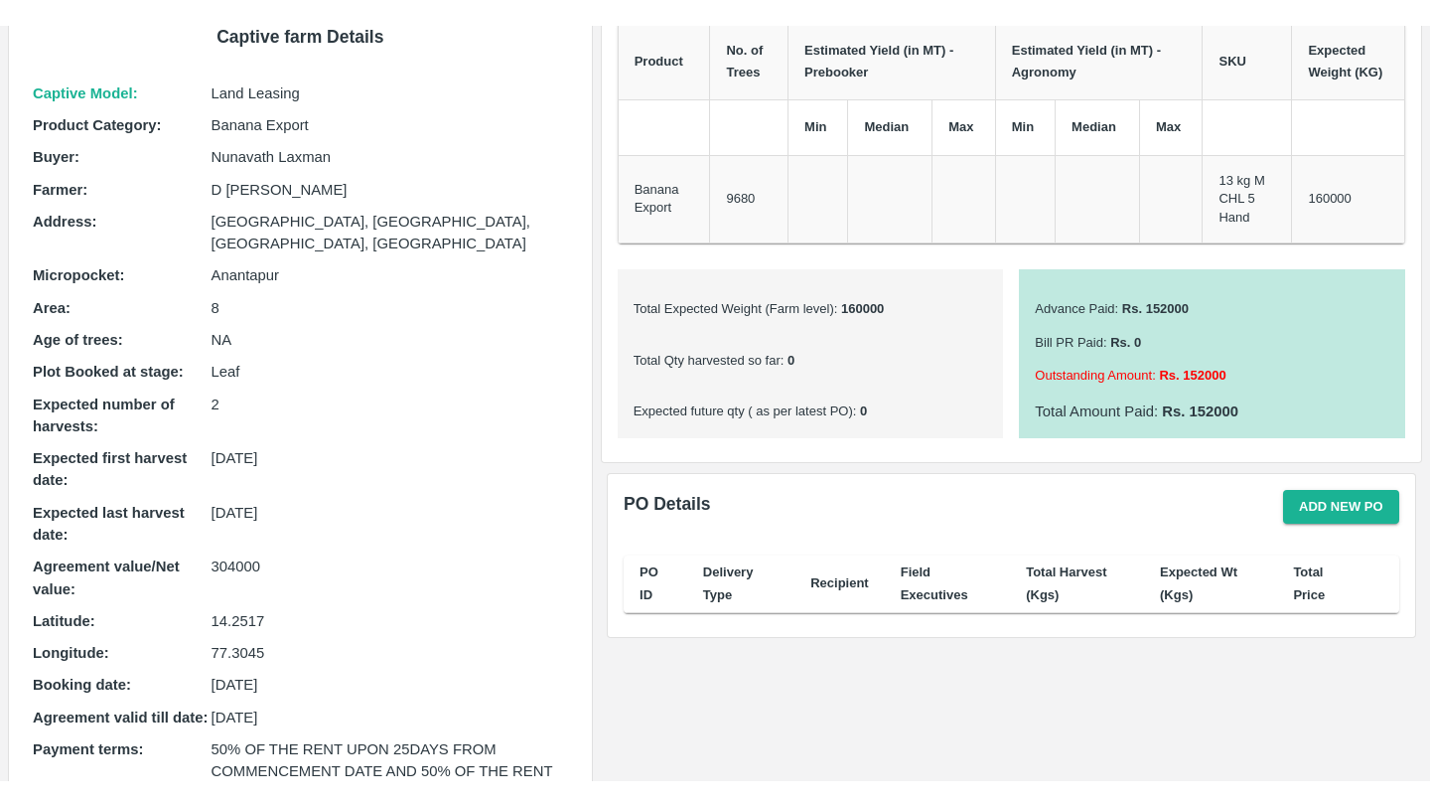
scroll to position [131, 0]
